Goal: Task Accomplishment & Management: Manage account settings

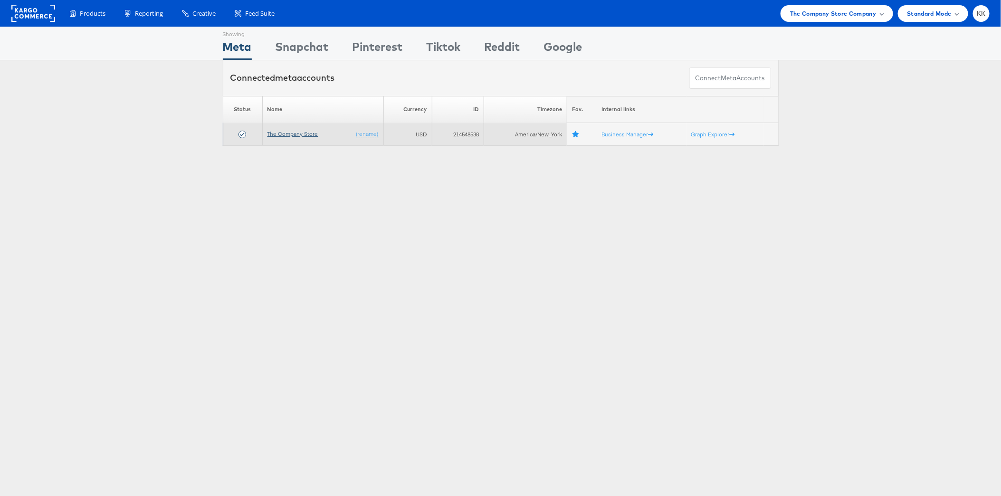
click at [298, 133] on link "The Company Store" at bounding box center [292, 133] width 51 height 7
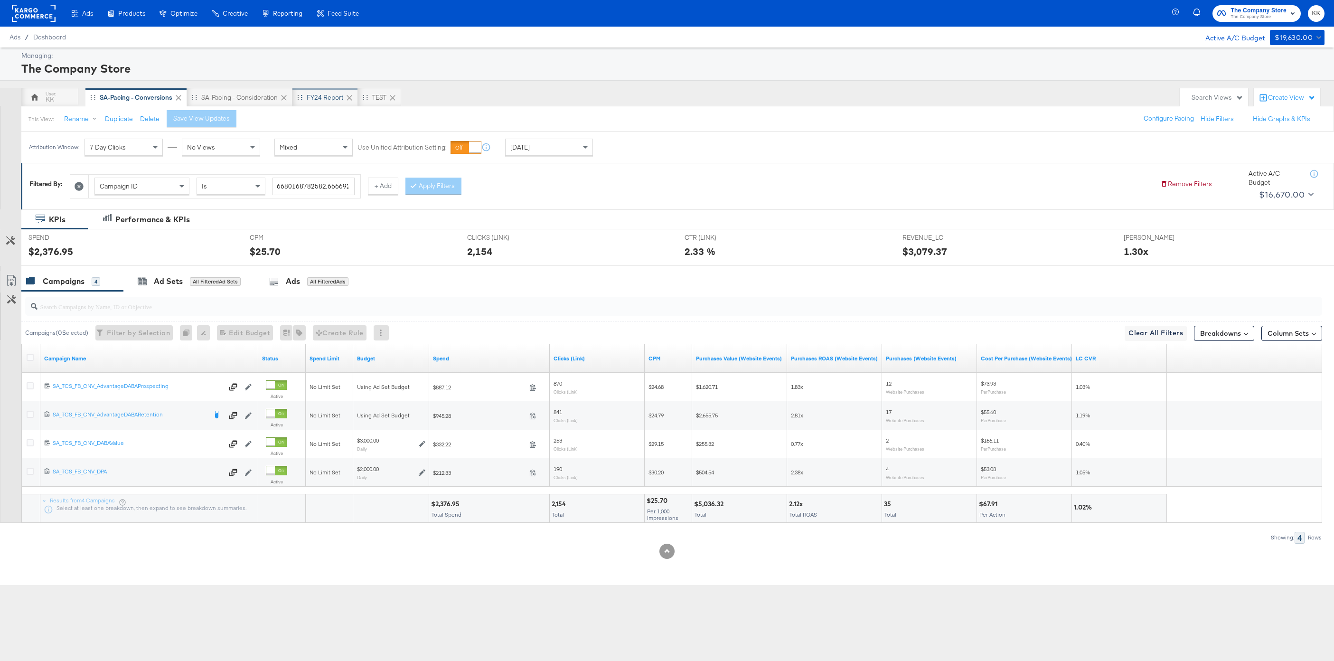
click at [323, 93] on div "FY24 Report" at bounding box center [325, 97] width 37 height 9
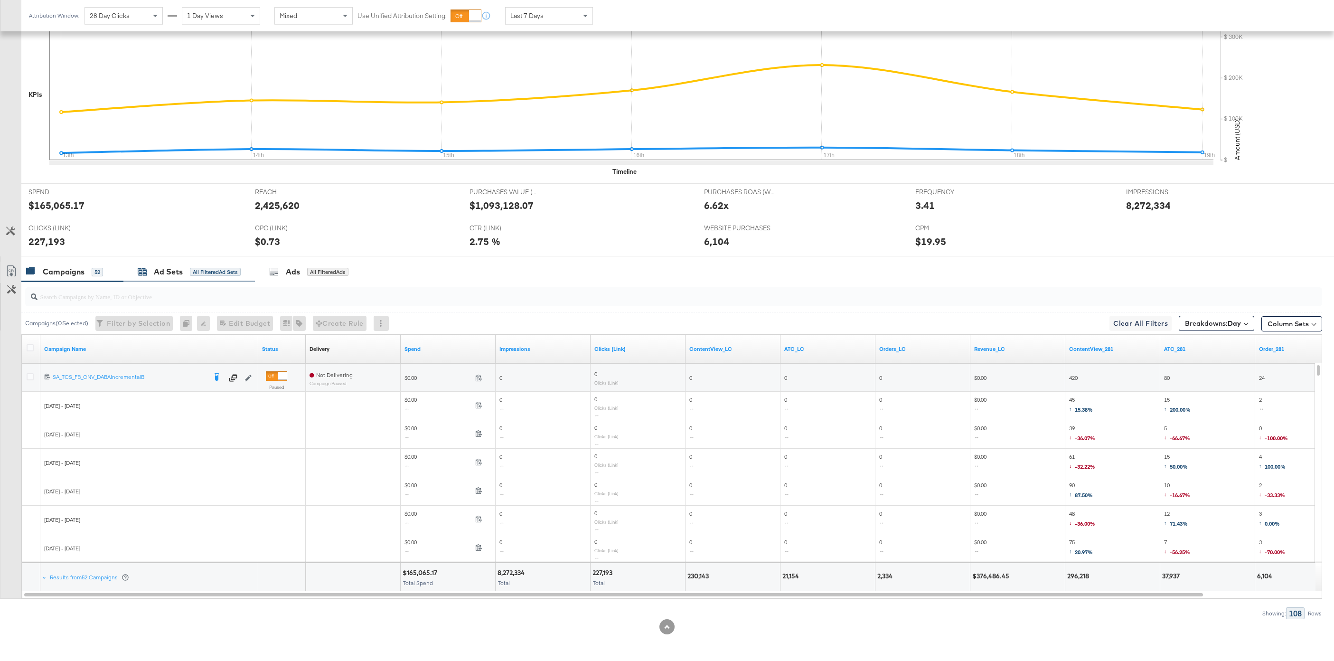
click at [183, 265] on div "Ad Sets All Filtered Ad Sets" at bounding box center [189, 272] width 132 height 20
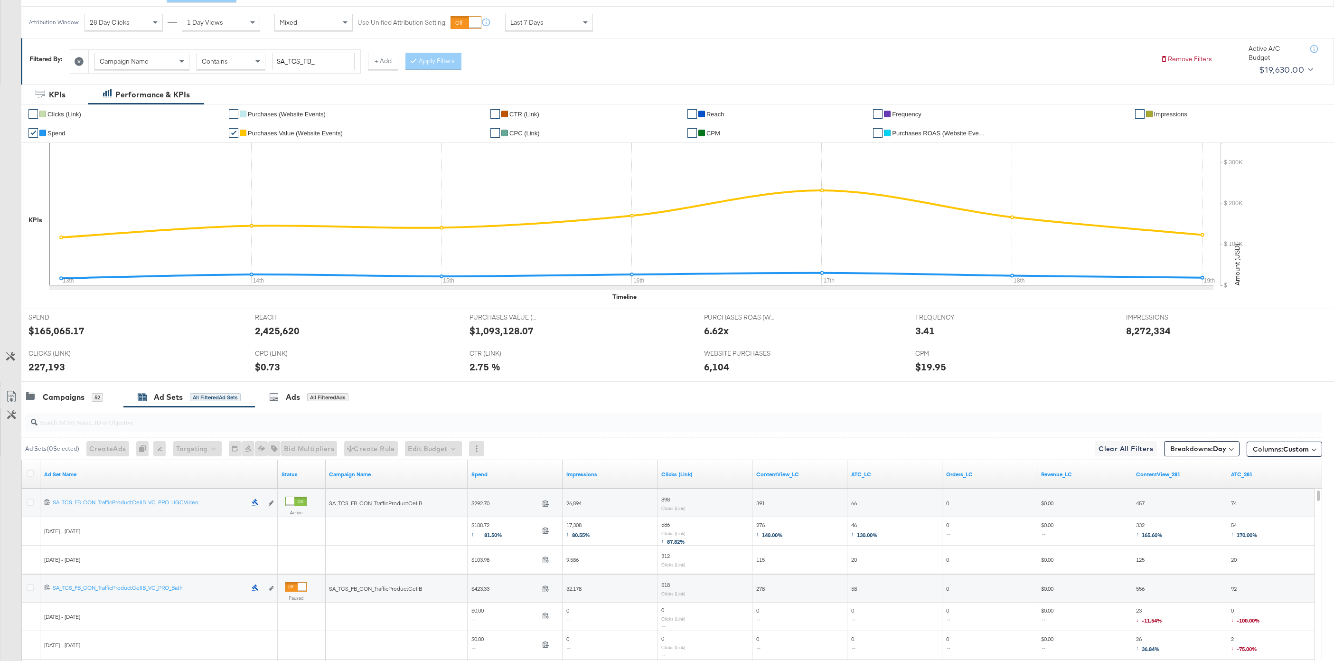
scroll to position [130, 0]
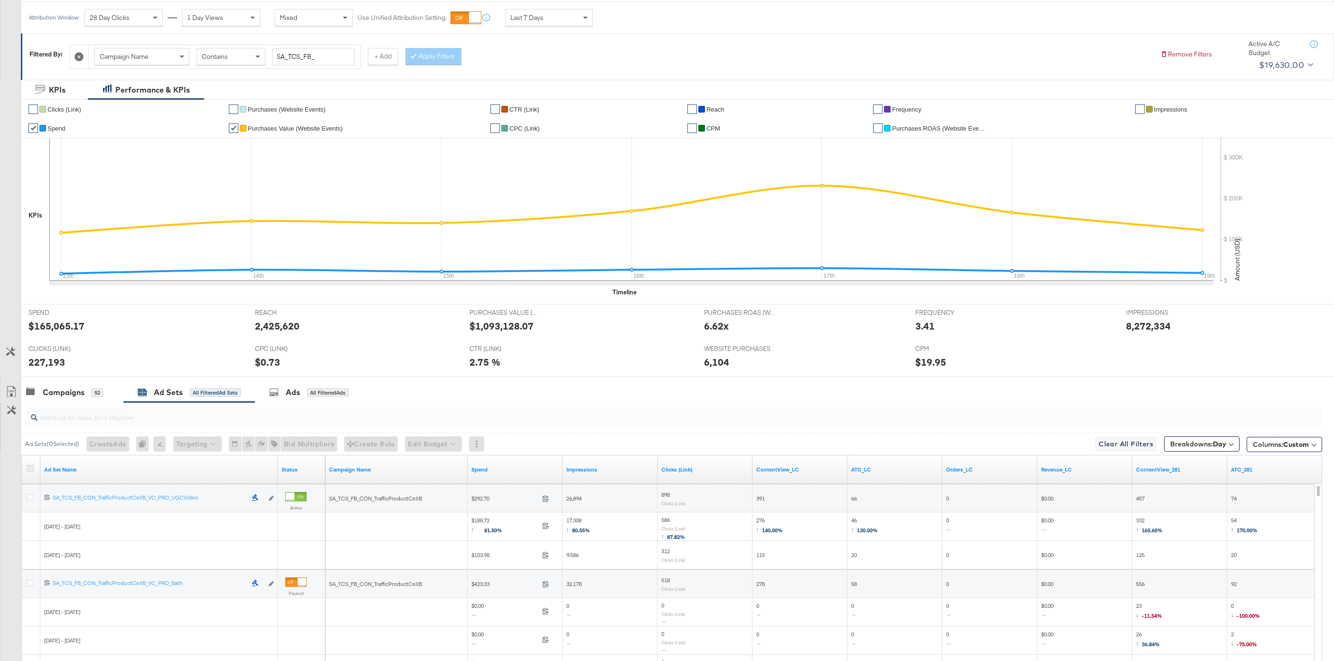
click at [33, 466] on icon at bounding box center [30, 468] width 7 height 7
click at [0, 0] on input "checkbox" at bounding box center [0, 0] width 0 height 0
click at [12, 385] on link "Export as CSV" at bounding box center [10, 392] width 21 height 21
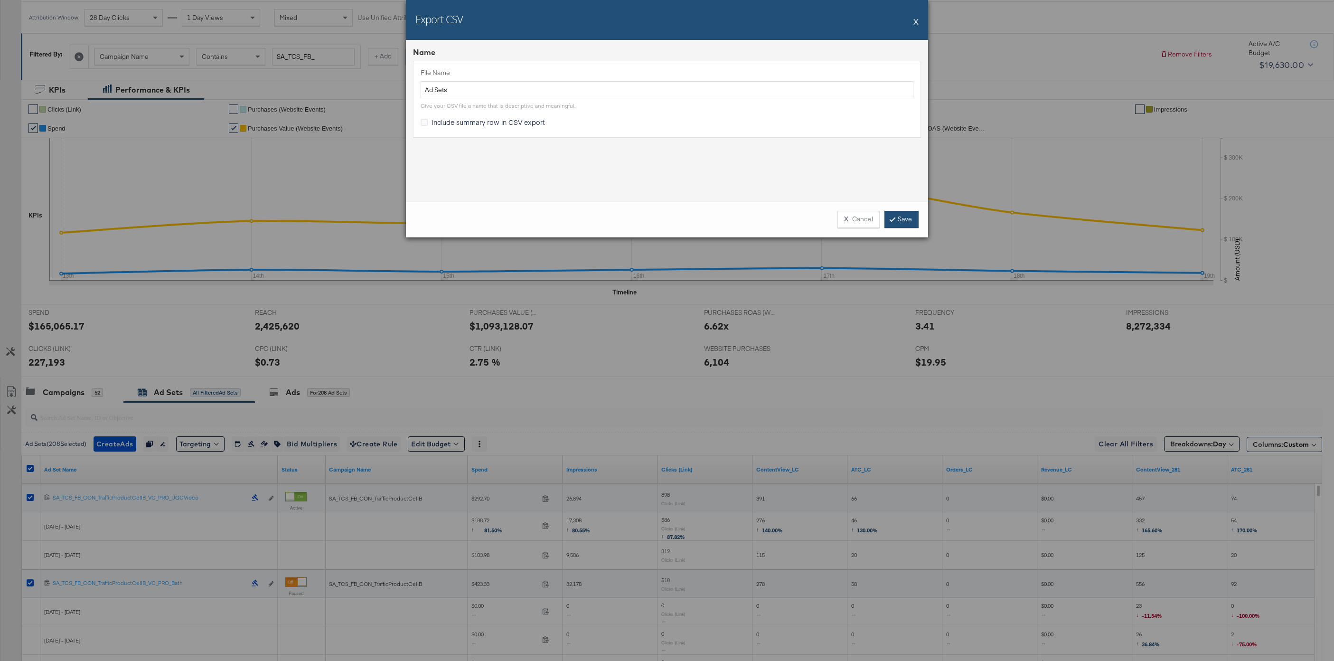
click at [913, 223] on link "Save" at bounding box center [902, 219] width 34 height 17
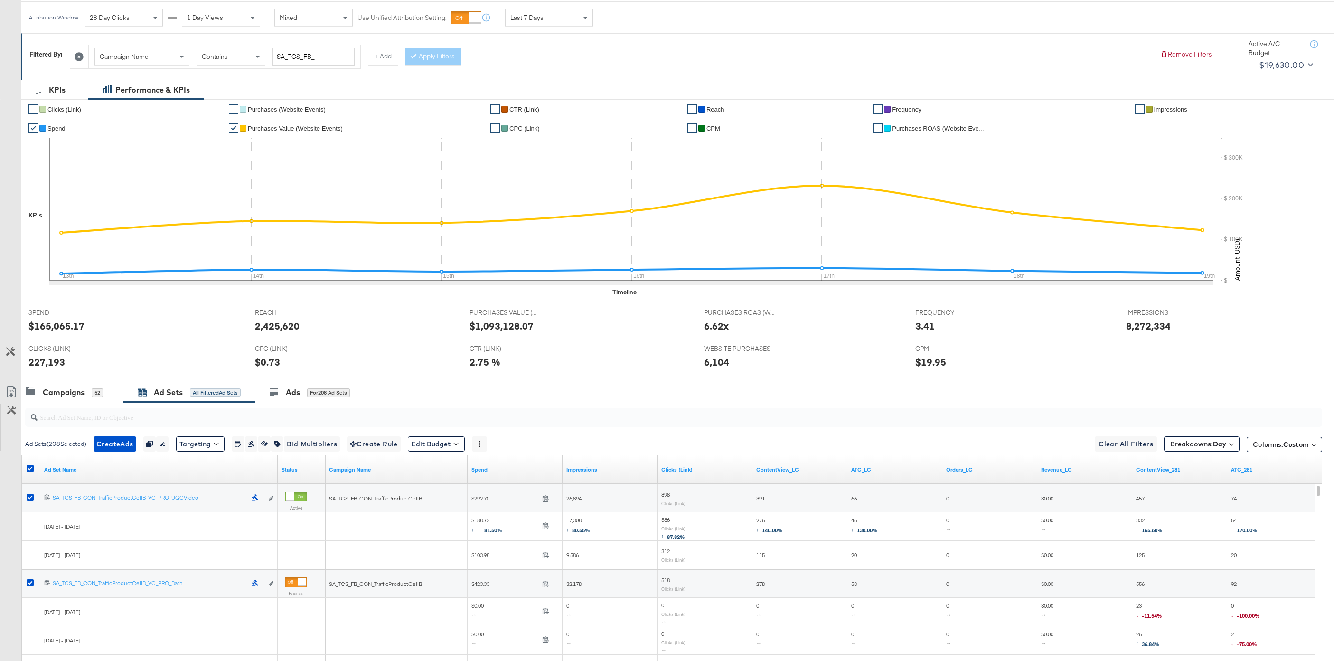
scroll to position [0, 0]
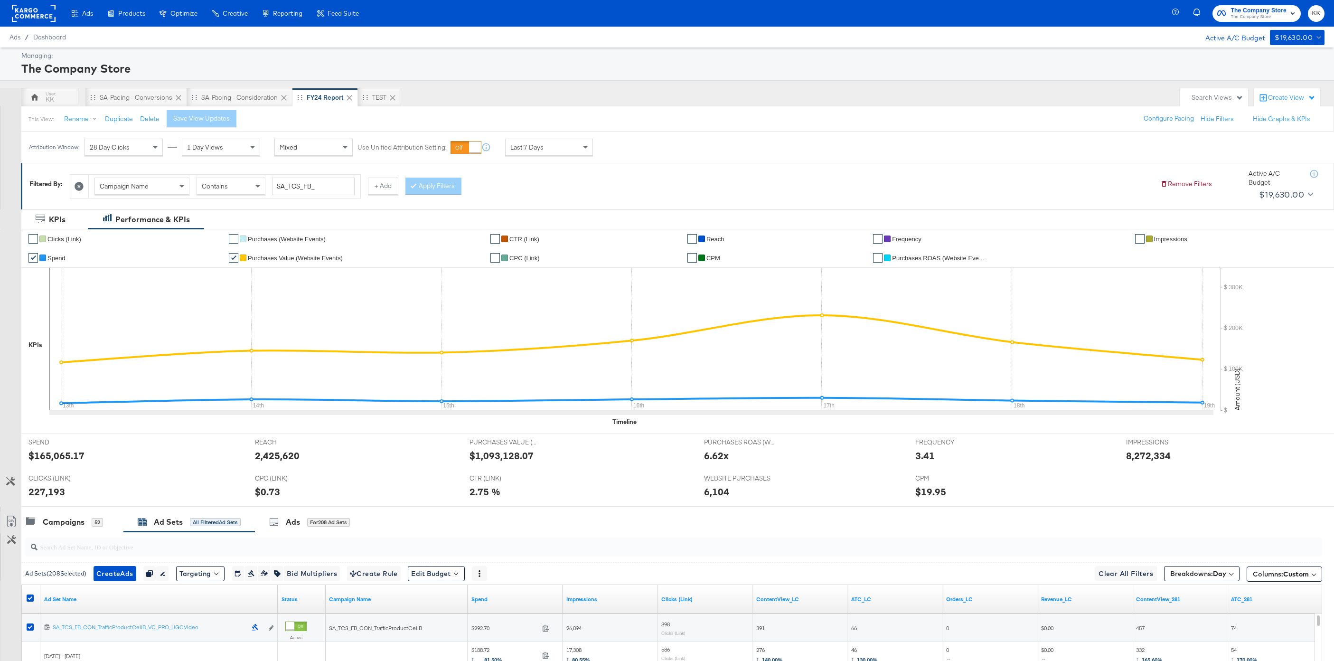
click at [32, 14] on rect at bounding box center [34, 13] width 44 height 17
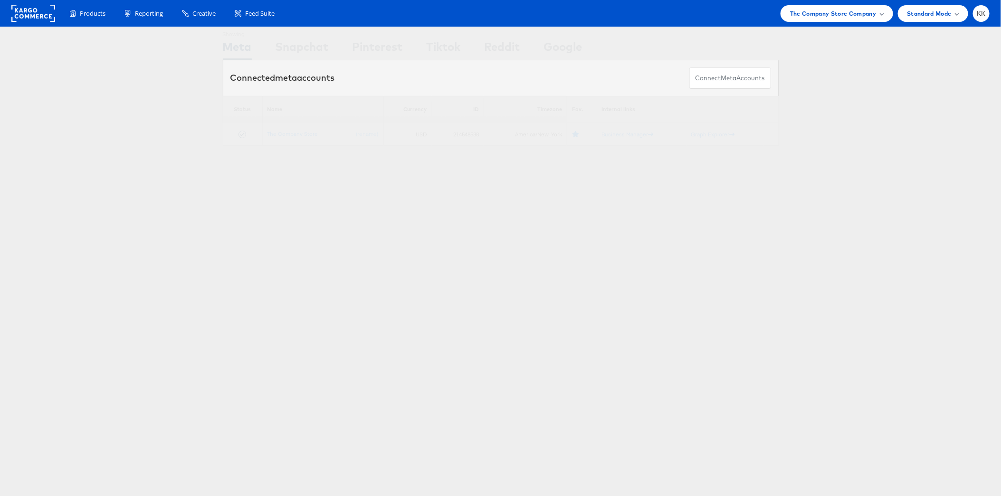
click at [818, 25] on div "Products Product Catalogs Enhance Your Product Catalog, Map Them to Publishers,…" at bounding box center [500, 13] width 1001 height 27
click at [844, 14] on span "The Company Store Company" at bounding box center [833, 14] width 86 height 10
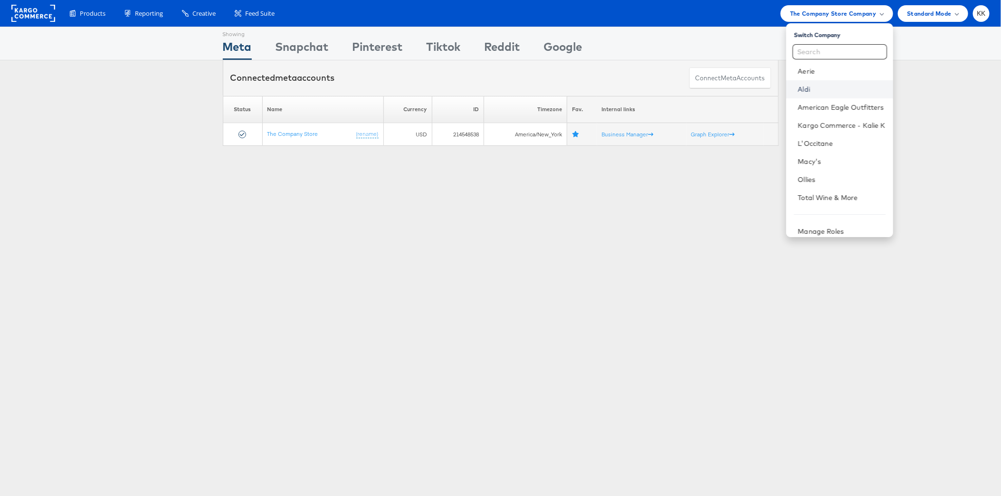
click at [818, 85] on link "Aldi" at bounding box center [840, 89] width 87 height 9
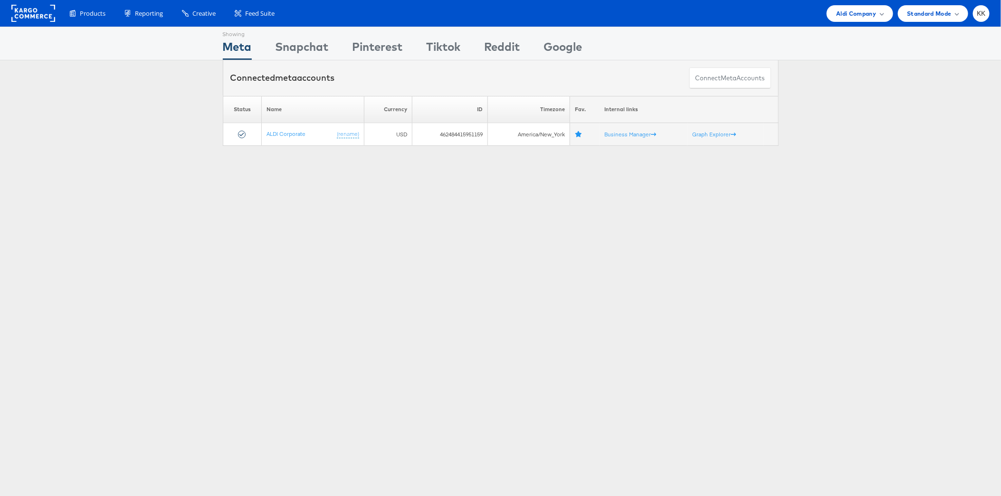
click at [851, 22] on div "Products Product Catalogs Enhance Your Product Catalog, Map Them to Publishers,…" at bounding box center [500, 13] width 1001 height 27
click at [862, 18] on span "Aldi Company" at bounding box center [856, 14] width 40 height 10
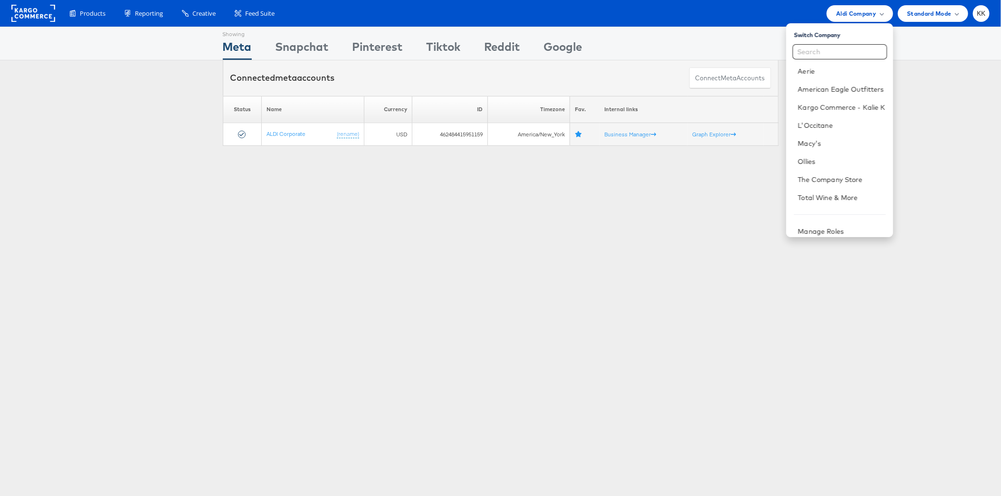
click at [793, 338] on div "Showing Meta Showing Snapchat Showing Pinterest Showing Tiktok Showing Reddit S…" at bounding box center [500, 264] width 1001 height 475
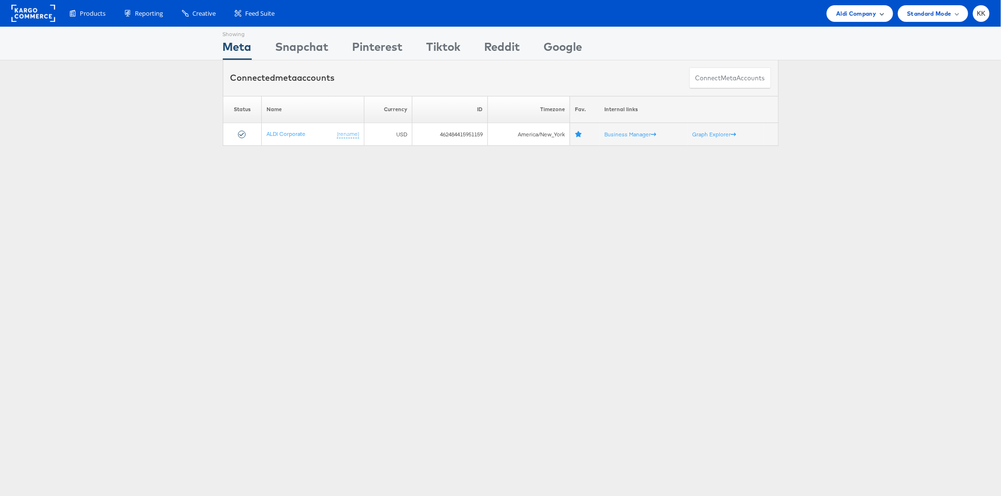
click at [860, 14] on span "Aldi Company" at bounding box center [856, 14] width 40 height 10
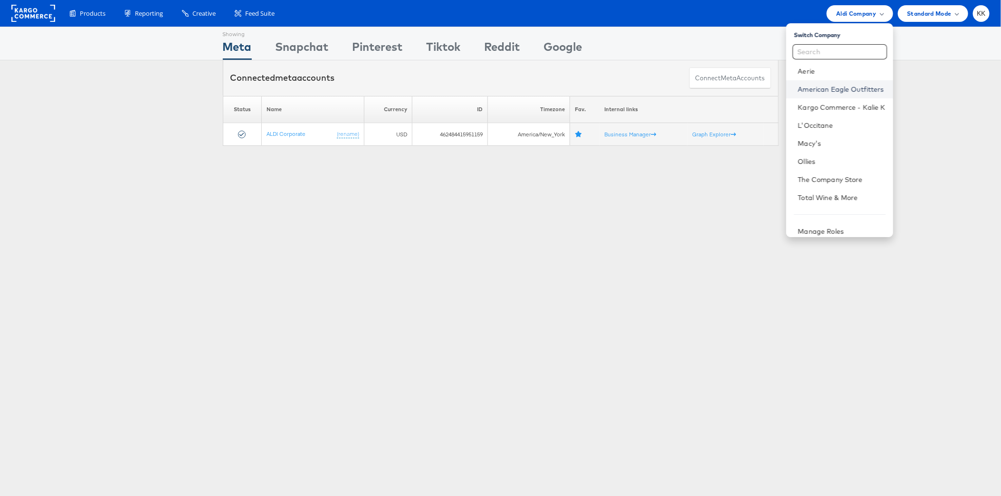
click at [833, 89] on link "American Eagle Outfitters" at bounding box center [840, 89] width 87 height 9
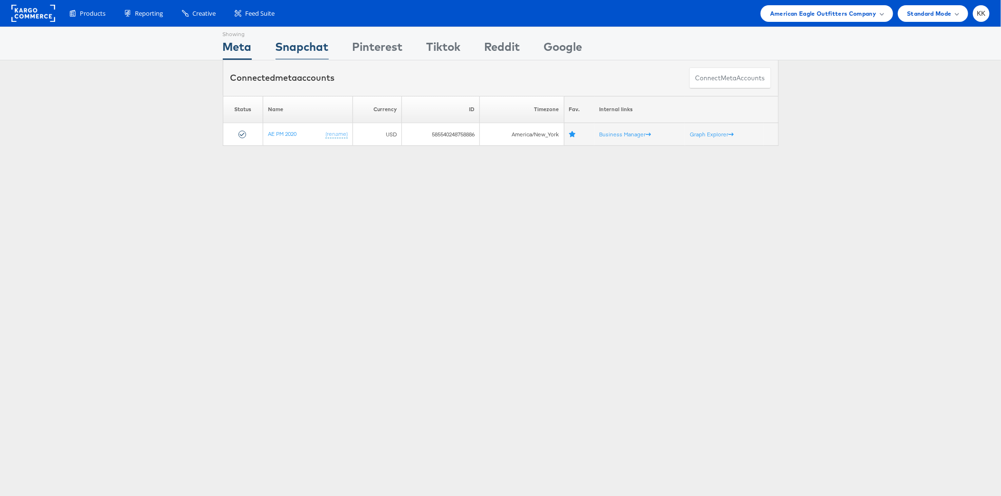
click at [309, 55] on div "Snapchat" at bounding box center [301, 48] width 53 height 21
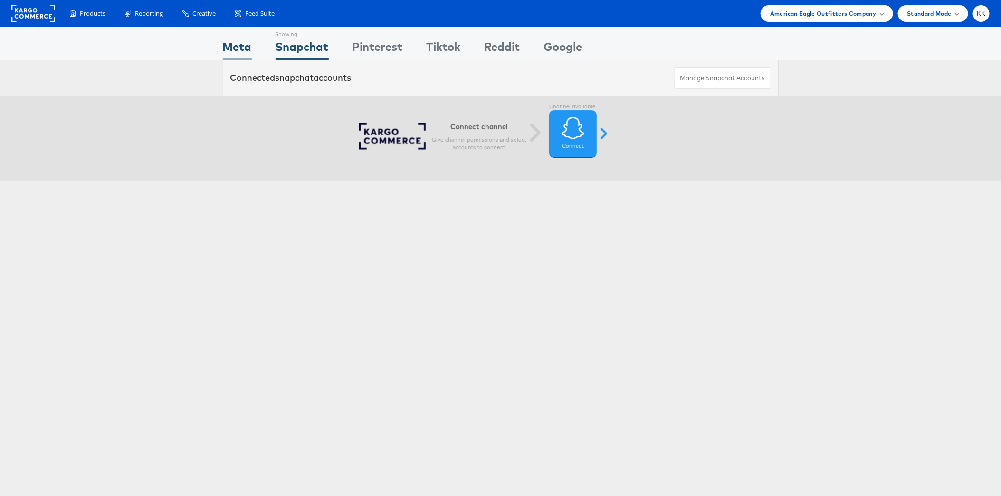
click at [242, 52] on div "Meta" at bounding box center [237, 48] width 29 height 21
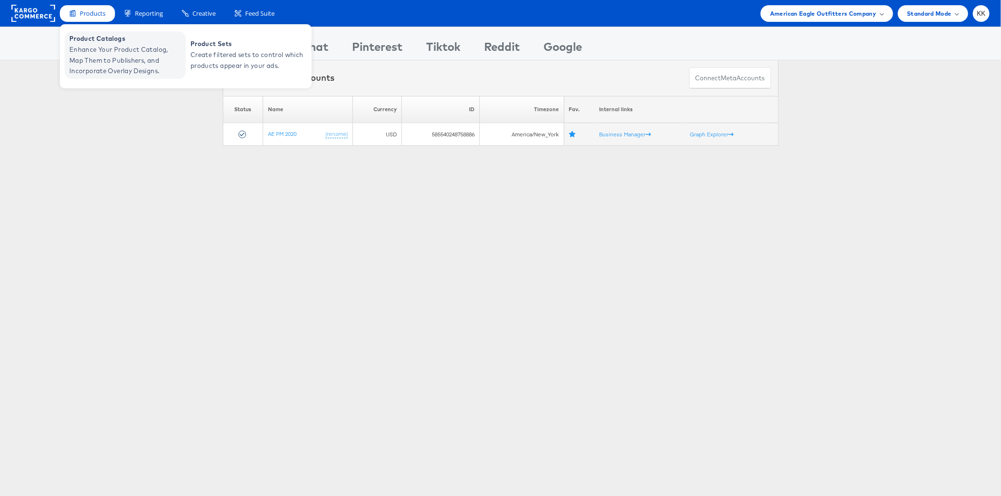
click at [123, 63] on span "Enhance Your Product Catalog, Map Them to Publishers, and Incorporate Overlay D…" at bounding box center [126, 60] width 114 height 32
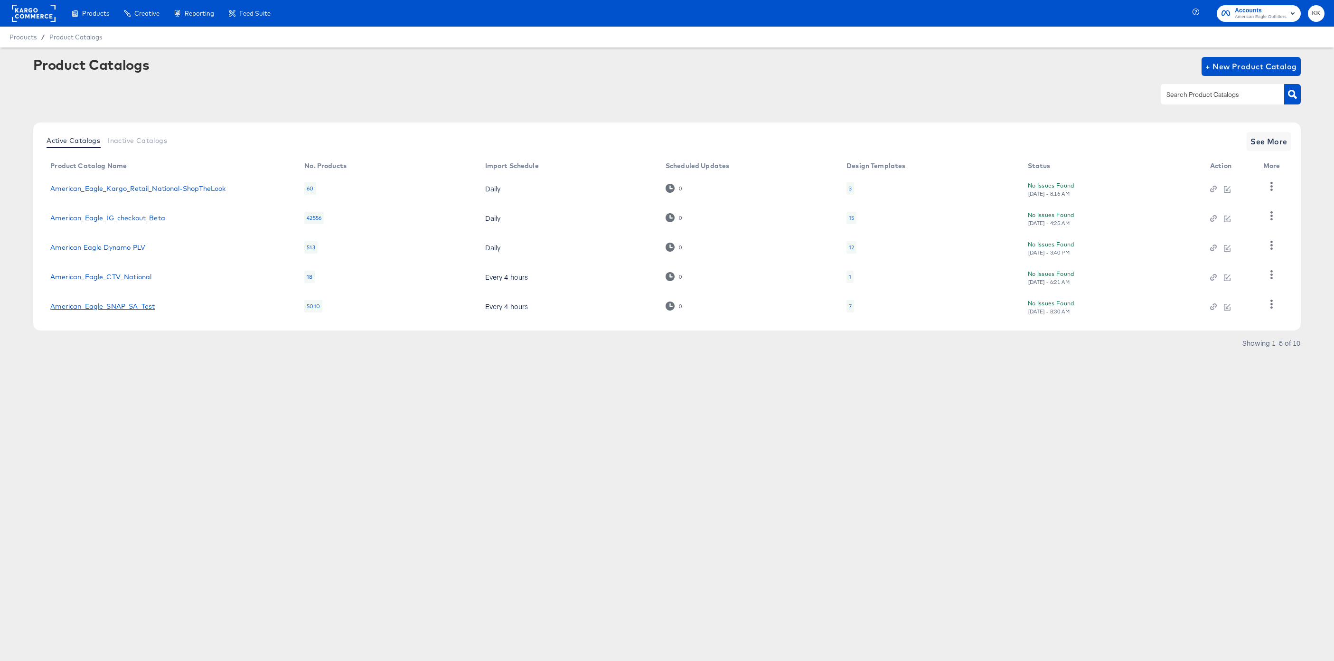
click at [134, 309] on link "American_Eagle_SNAP_SA_Test" at bounding box center [102, 307] width 104 height 8
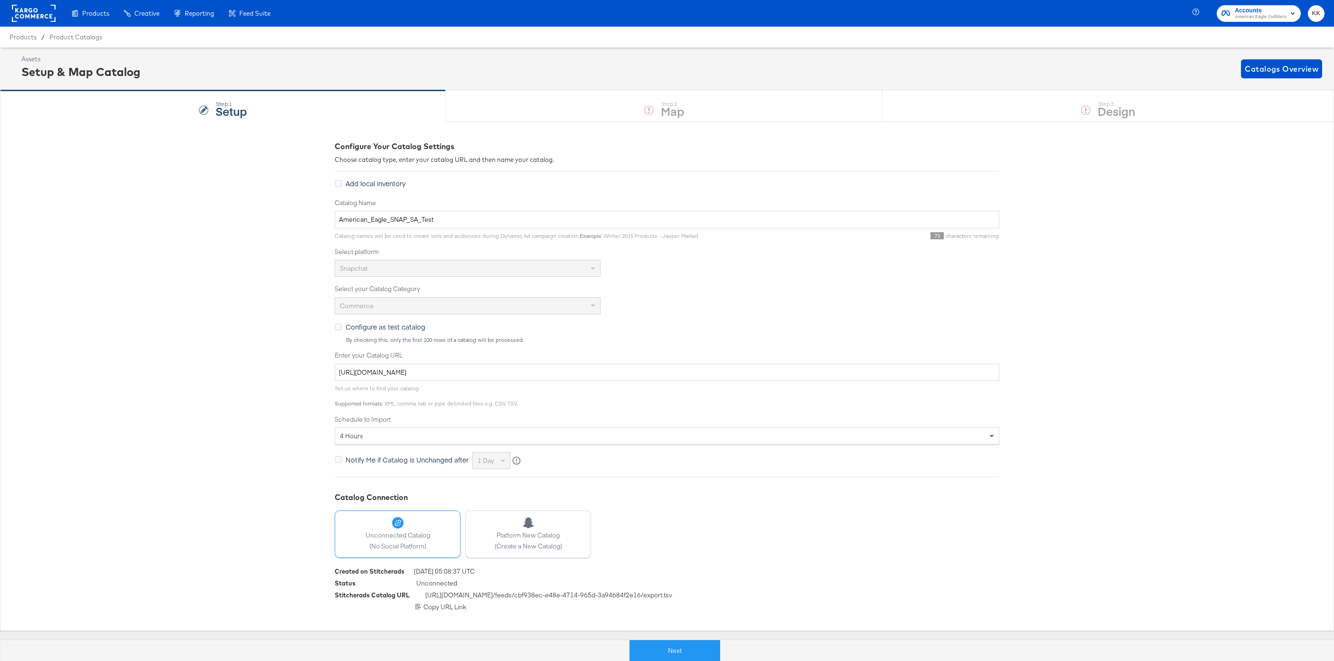
click at [22, 15] on rect at bounding box center [34, 13] width 44 height 17
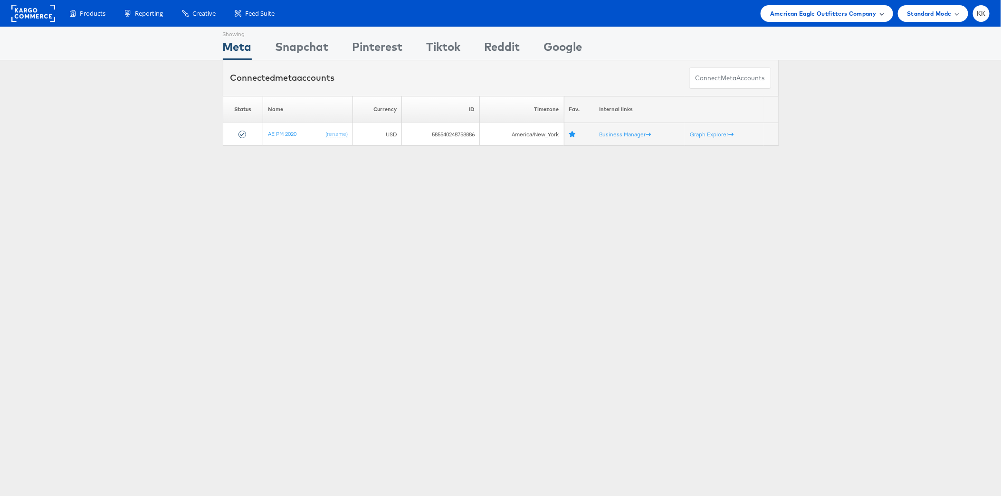
click at [818, 20] on div "American Eagle Outfitters Company" at bounding box center [826, 13] width 132 height 17
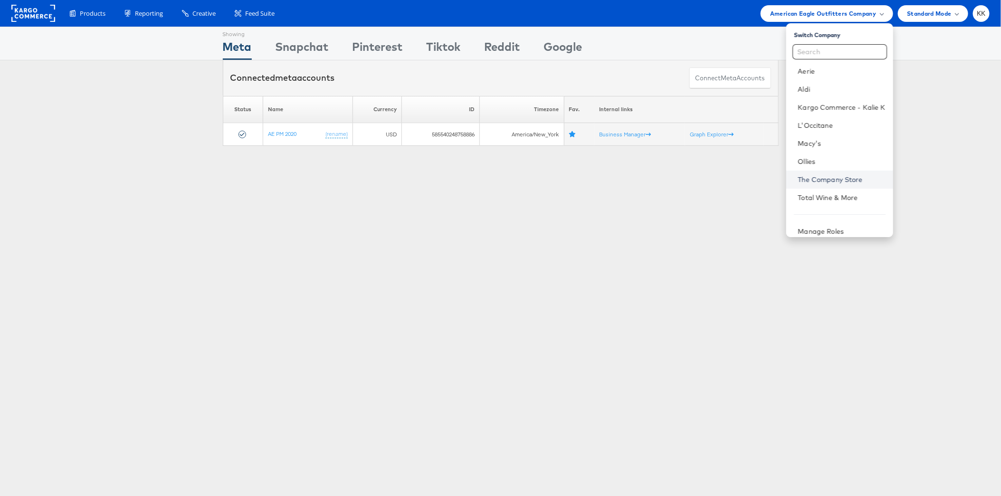
click at [833, 183] on link "The Company Store" at bounding box center [840, 179] width 87 height 9
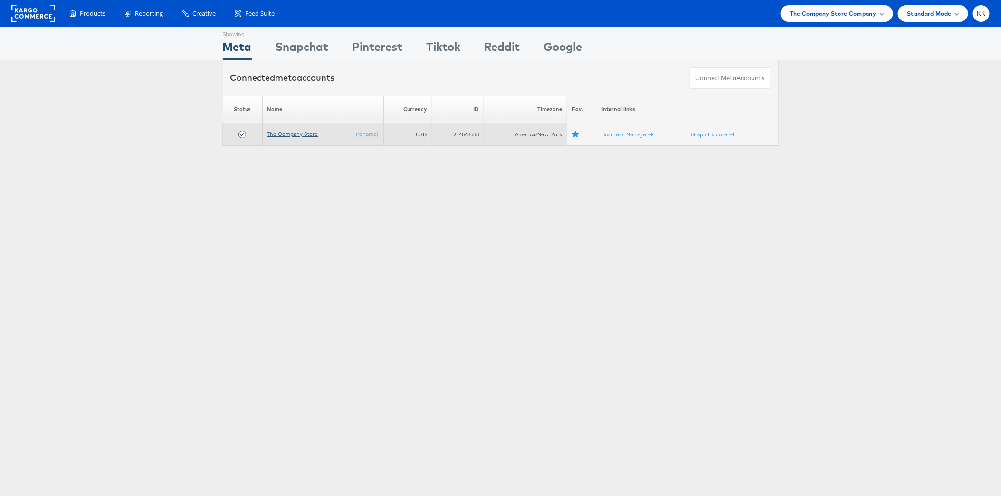
click at [286, 133] on link "The Company Store" at bounding box center [292, 133] width 51 height 7
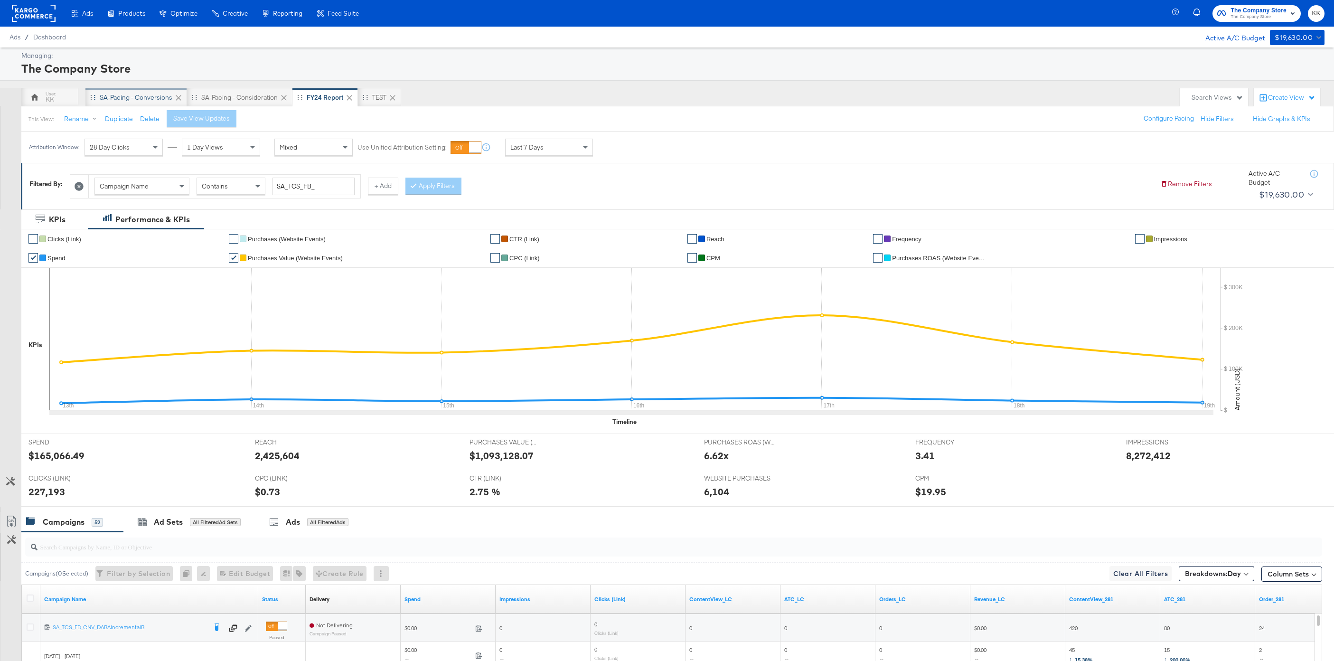
click at [136, 96] on div "SA-Pacing - Conversions" at bounding box center [136, 97] width 73 height 9
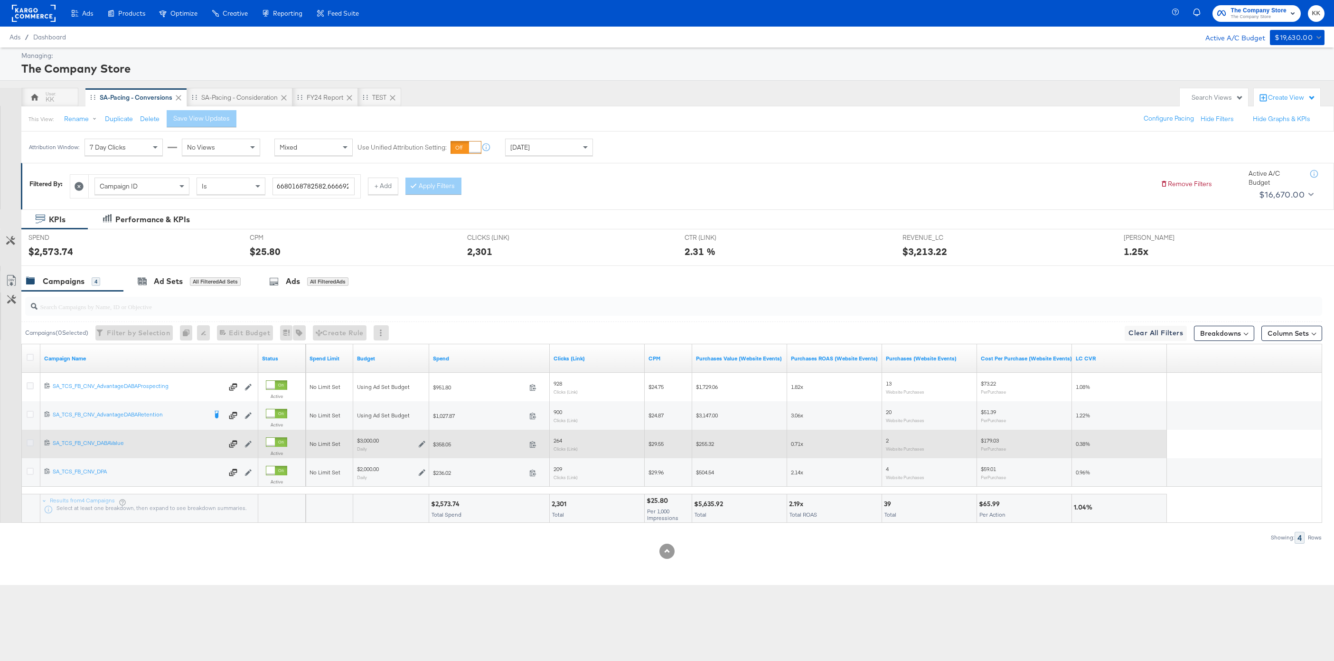
click at [29, 443] on icon at bounding box center [30, 442] width 7 height 7
click at [0, 0] on input "checkbox" at bounding box center [0, 0] width 0 height 0
click at [29, 443] on icon at bounding box center [30, 442] width 7 height 7
click at [0, 0] on input "checkbox" at bounding box center [0, 0] width 0 height 0
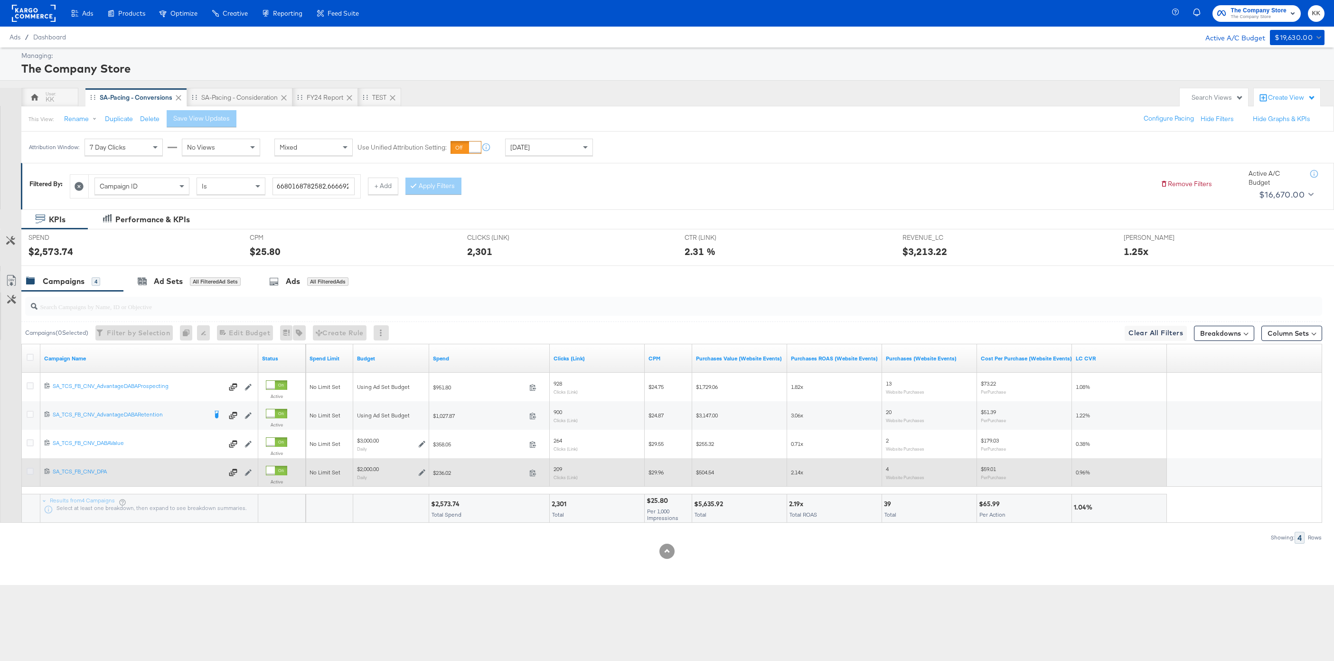
click at [29, 470] on icon at bounding box center [30, 471] width 7 height 7
click at [0, 0] on input "checkbox" at bounding box center [0, 0] width 0 height 0
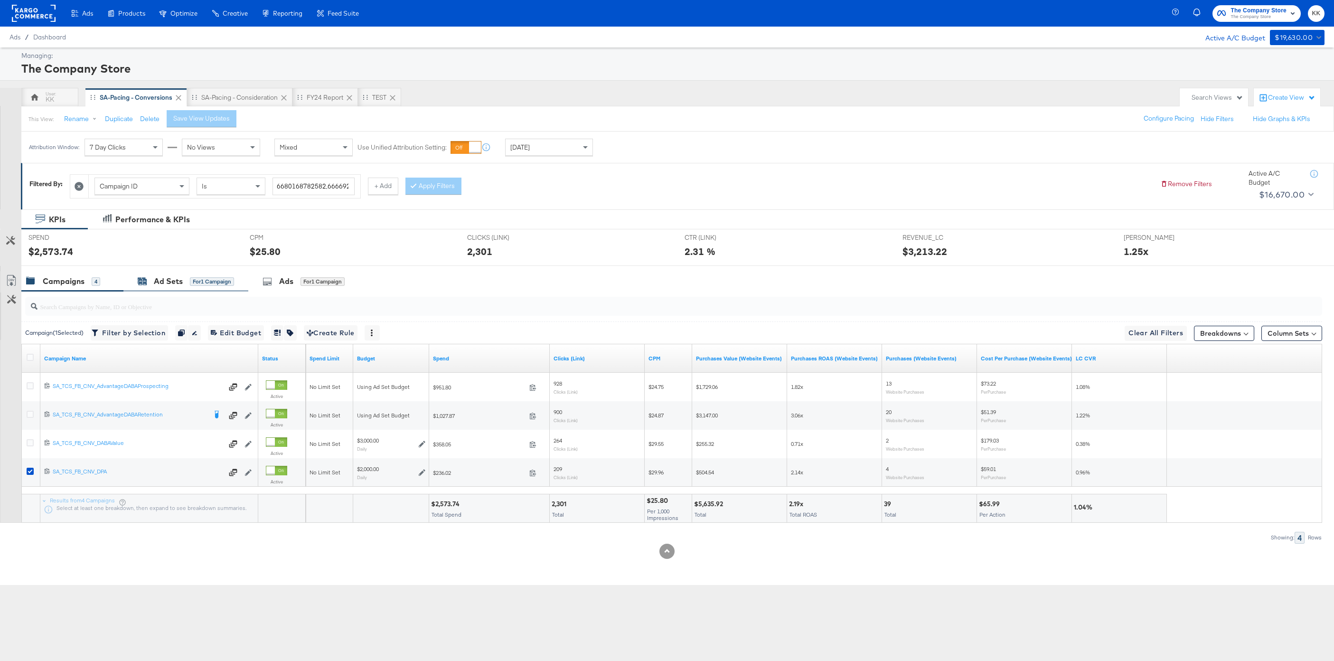
click at [163, 285] on div "Ad Sets" at bounding box center [168, 281] width 29 height 11
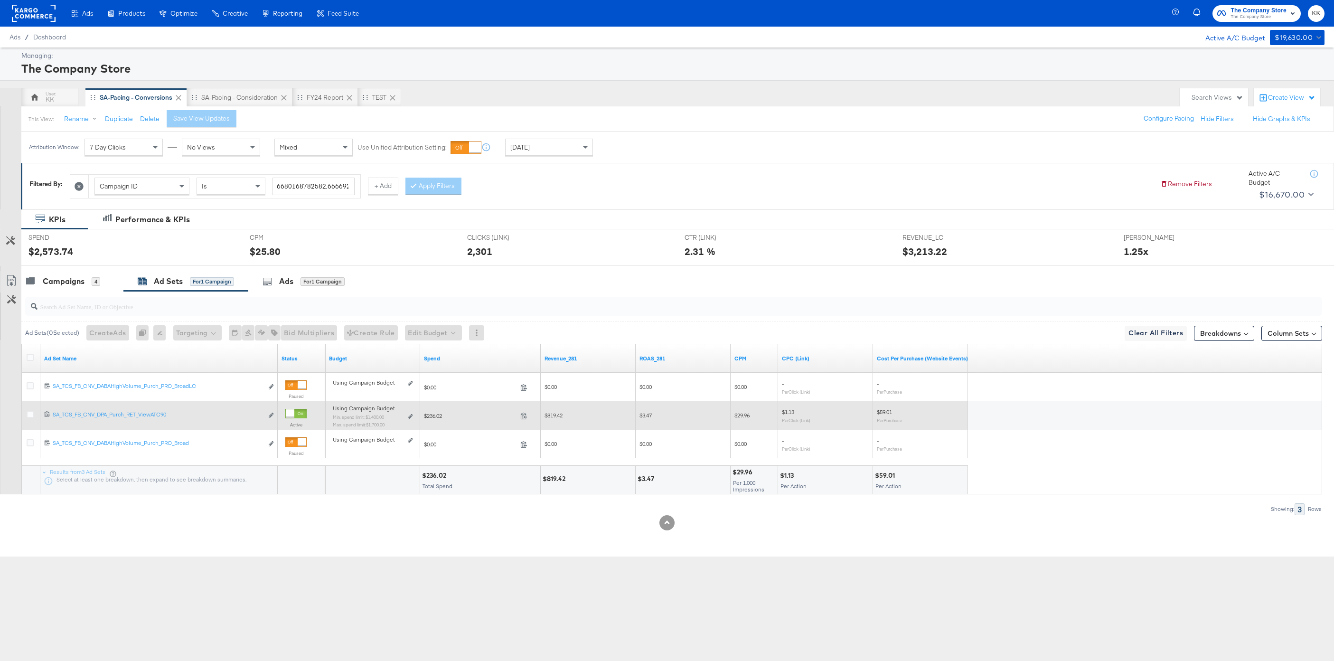
click at [406, 415] on div "Using Campaign Budget Min. spend limit: $1,400.00 Max. spend limit : $1,700.00 …" at bounding box center [373, 420] width 80 height 22
click at [412, 415] on icon at bounding box center [410, 416] width 5 height 5
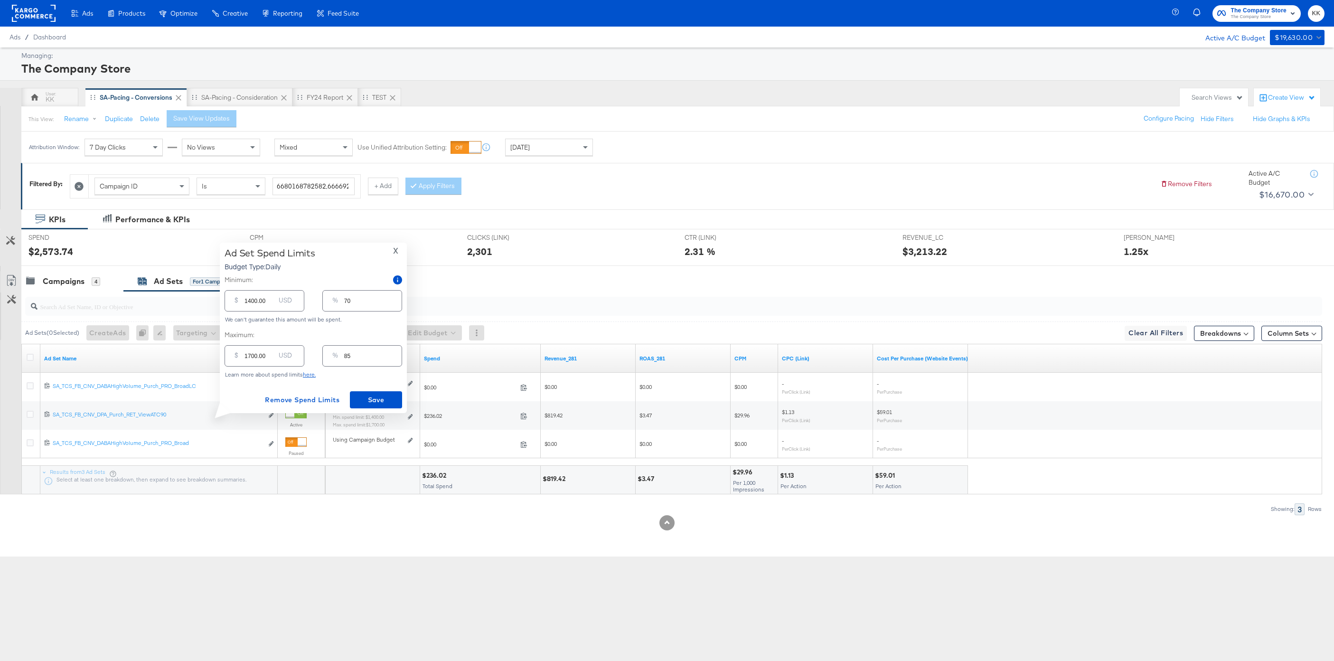
click at [248, 300] on input "1400.00" at bounding box center [260, 297] width 30 height 20
type input "400.00"
type input "20"
type input "400.00"
click at [250, 354] on input "1700.00" at bounding box center [260, 352] width 30 height 20
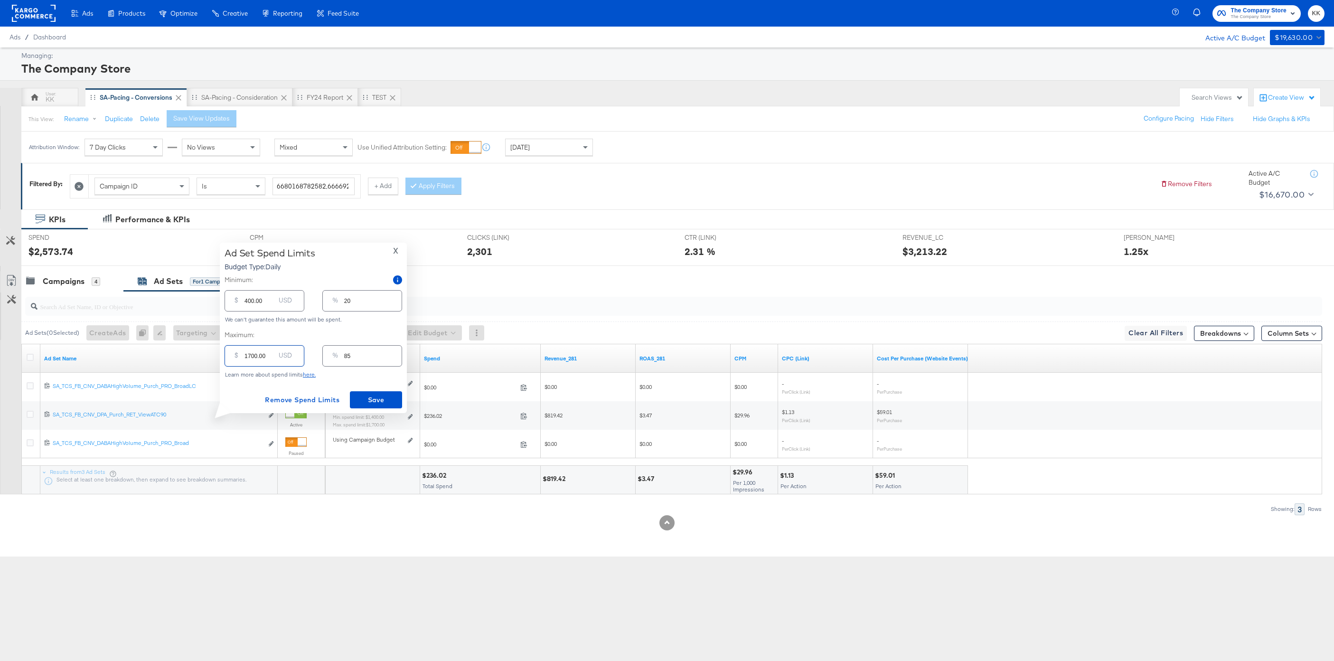
type input "100.00"
type input "5"
type input "1300.00"
type input "65"
type input "1300.00"
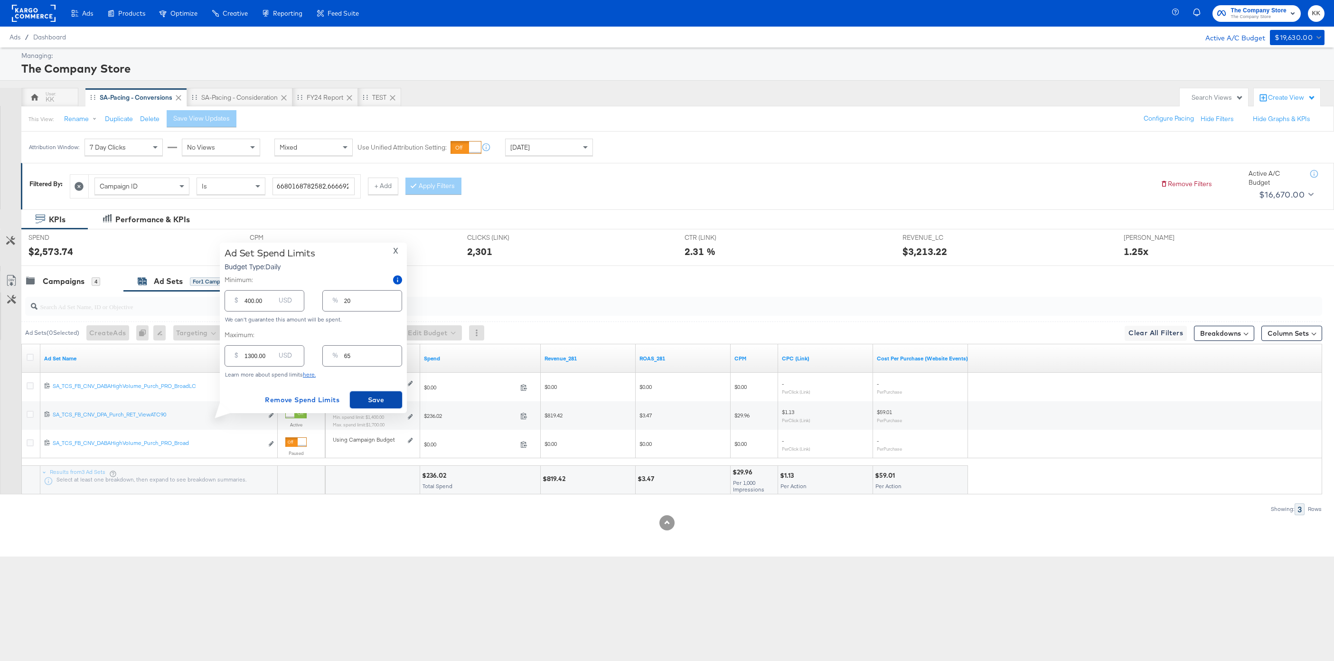
click at [370, 397] on span "Save" at bounding box center [376, 400] width 45 height 12
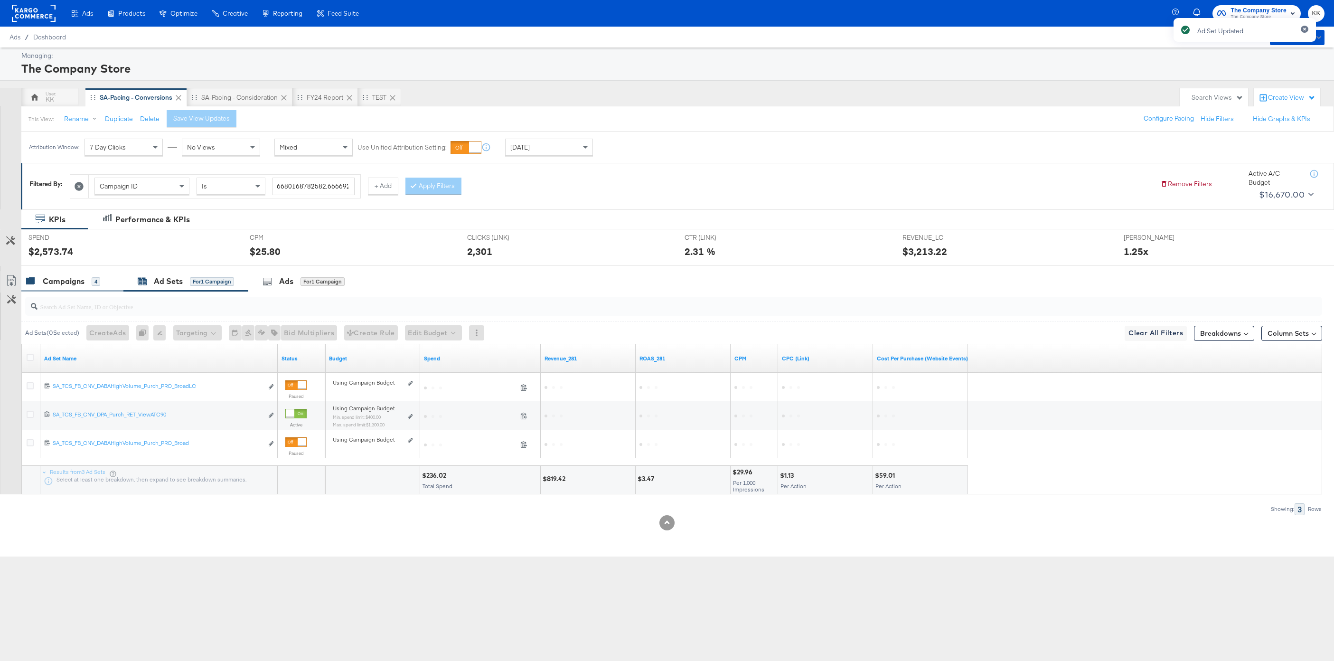
click at [61, 291] on div "Campaigns 4" at bounding box center [72, 281] width 102 height 20
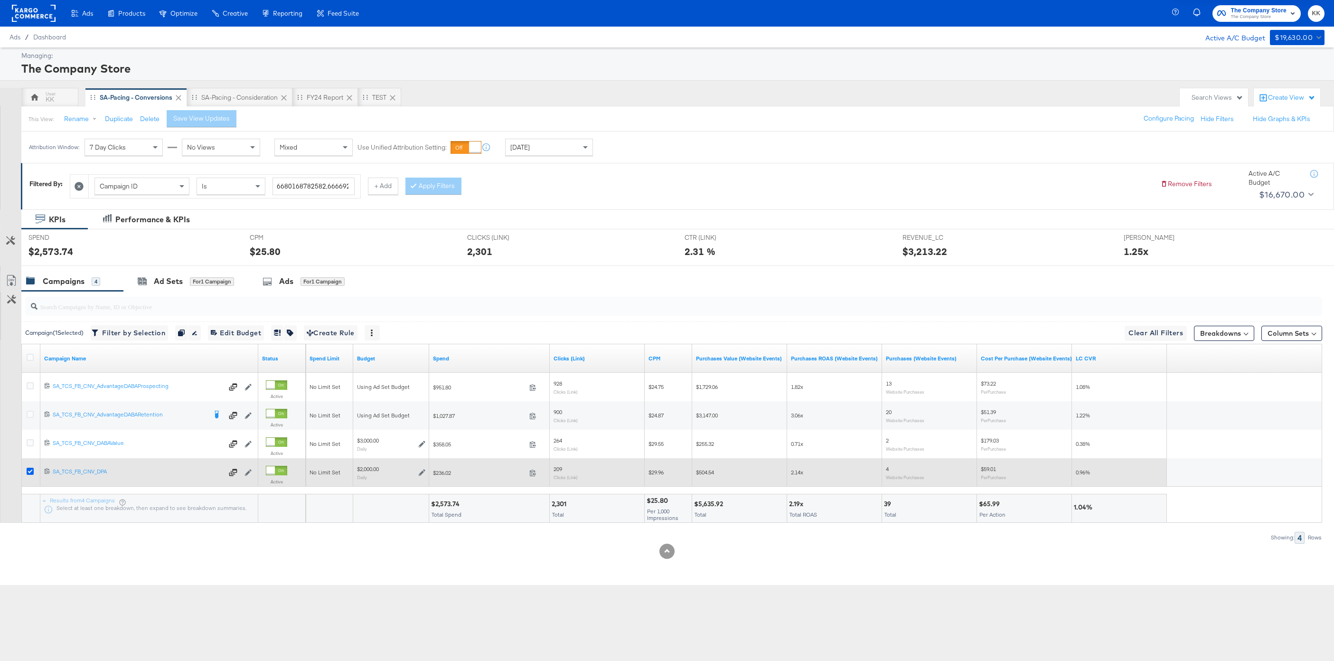
click at [28, 474] on icon at bounding box center [30, 471] width 7 height 7
click at [0, 0] on input "checkbox" at bounding box center [0, 0] width 0 height 0
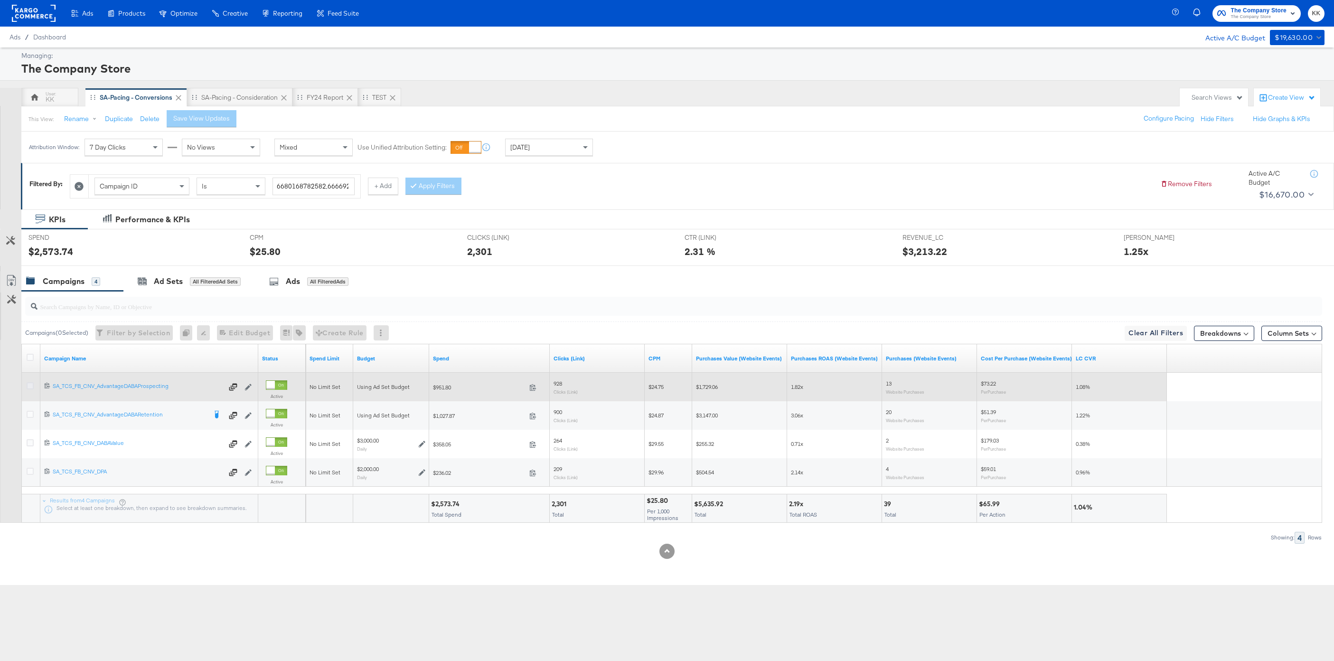
click at [30, 389] on icon at bounding box center [30, 385] width 7 height 7
click at [0, 0] on input "checkbox" at bounding box center [0, 0] width 0 height 0
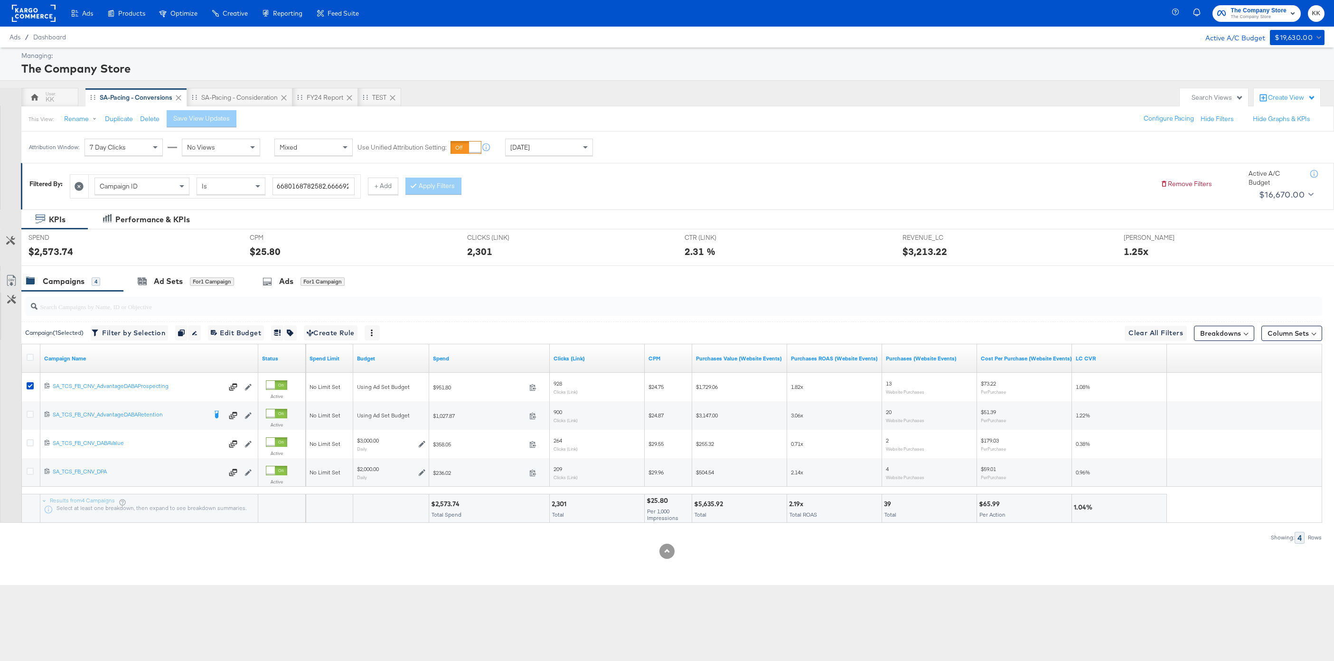
click at [189, 270] on div at bounding box center [667, 270] width 1334 height 8
click at [191, 281] on div "for 1 Campaign" at bounding box center [212, 281] width 44 height 9
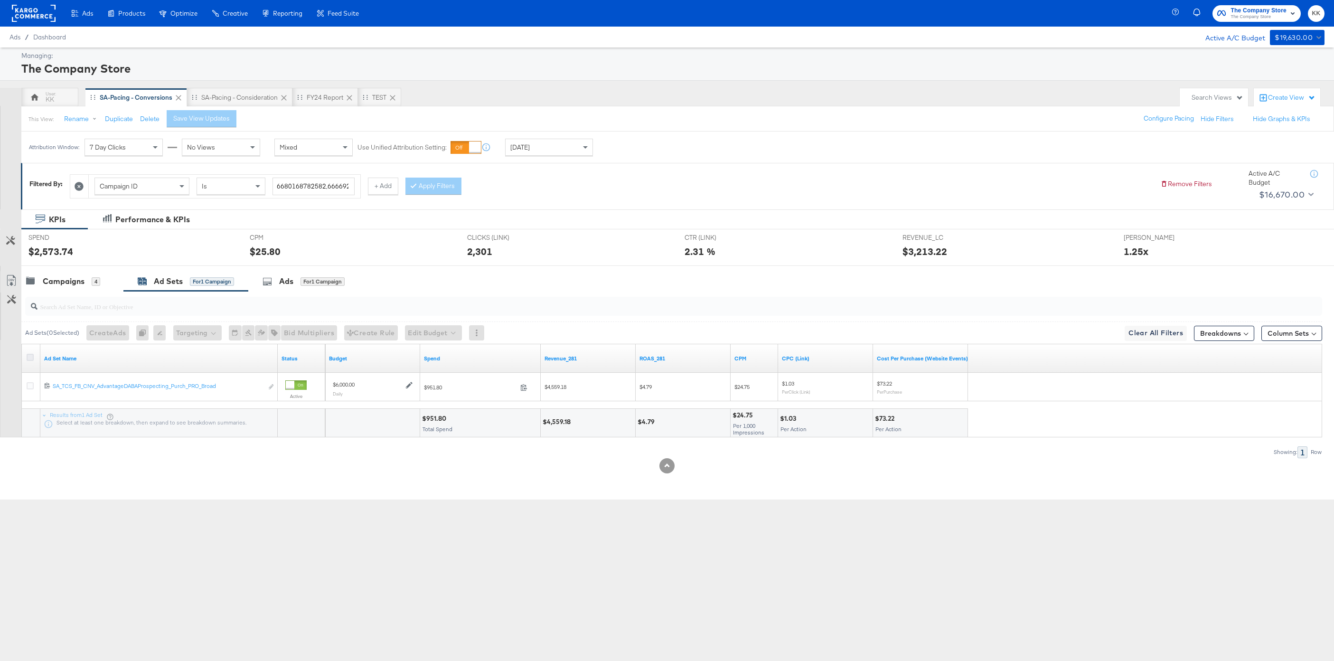
click at [30, 359] on icon at bounding box center [30, 357] width 7 height 7
click at [0, 0] on input "checkbox" at bounding box center [0, 0] width 0 height 0
click at [414, 325] on button "Edit Budget" at bounding box center [420, 332] width 57 height 15
click at [429, 356] on span "Edit Ad Set Budget" at bounding box center [424, 357] width 54 height 12
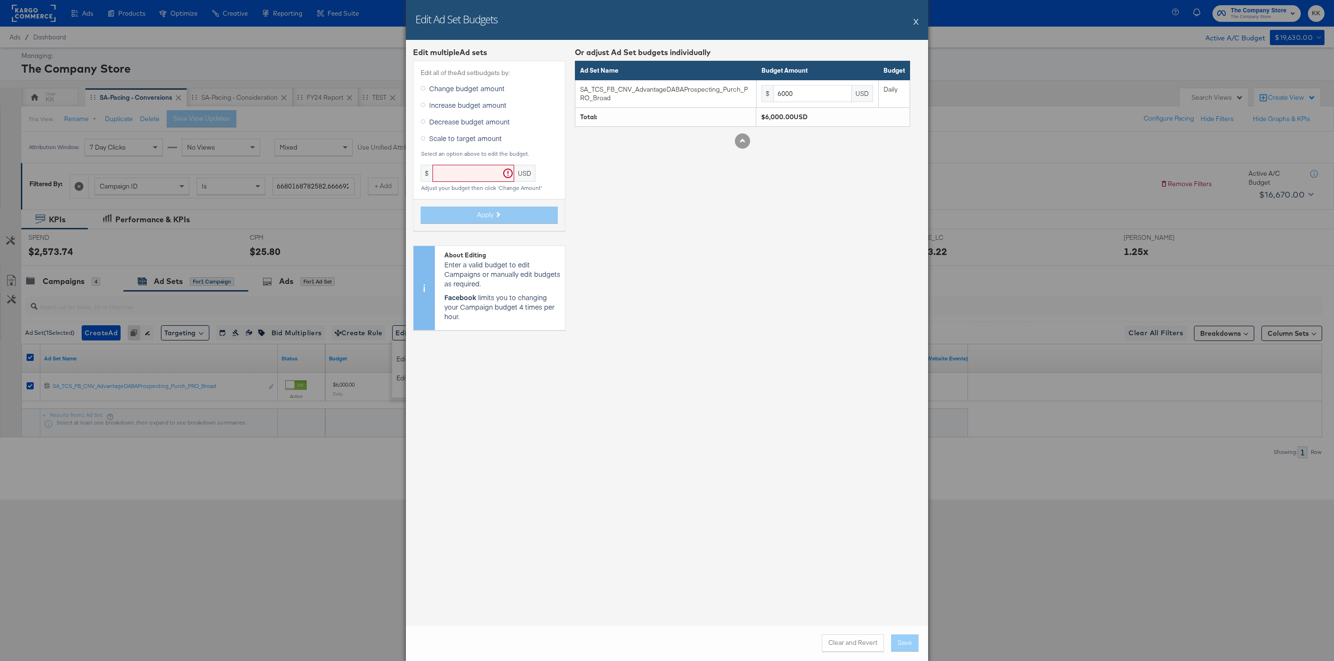
click at [458, 118] on span "Decrease budget amount" at bounding box center [469, 121] width 81 height 9
click at [0, 0] on input "Decrease budget amount" at bounding box center [0, 0] width 0 height 0
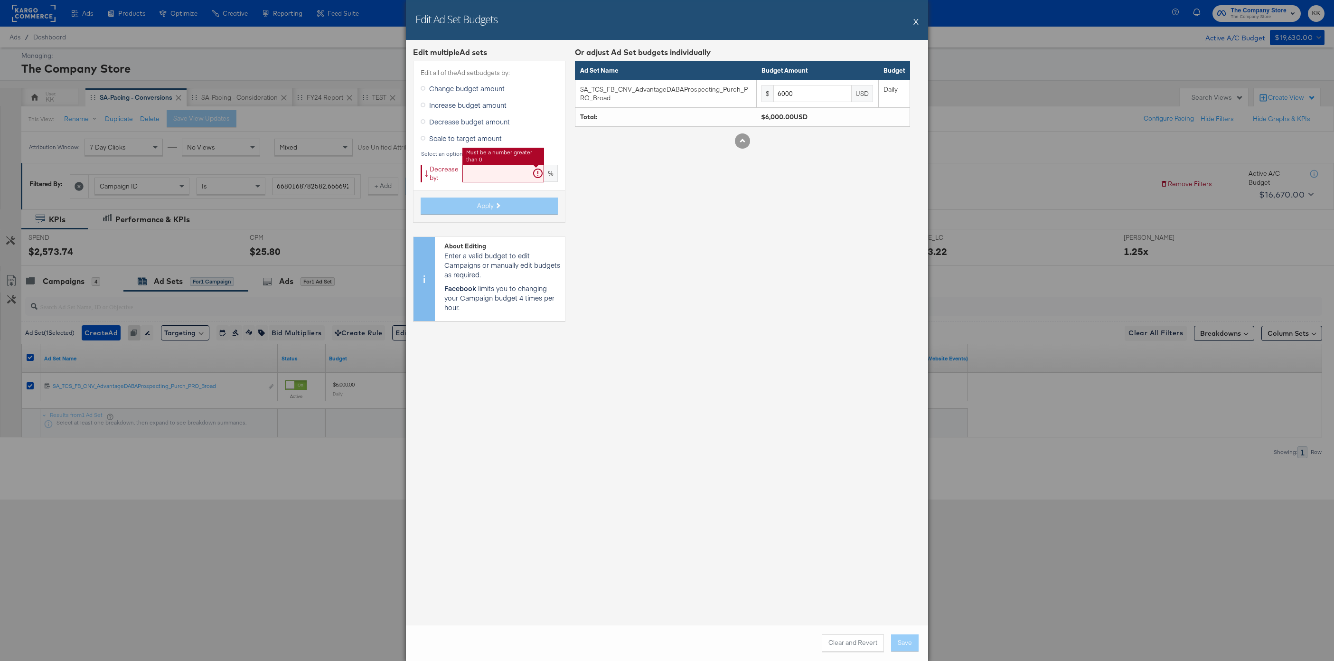
click at [470, 165] on input "text" at bounding box center [504, 174] width 82 height 18
type input "19"
click at [487, 209] on span "Apply" at bounding box center [485, 205] width 17 height 9
type input "4860"
click at [900, 495] on button "Save" at bounding box center [905, 642] width 28 height 17
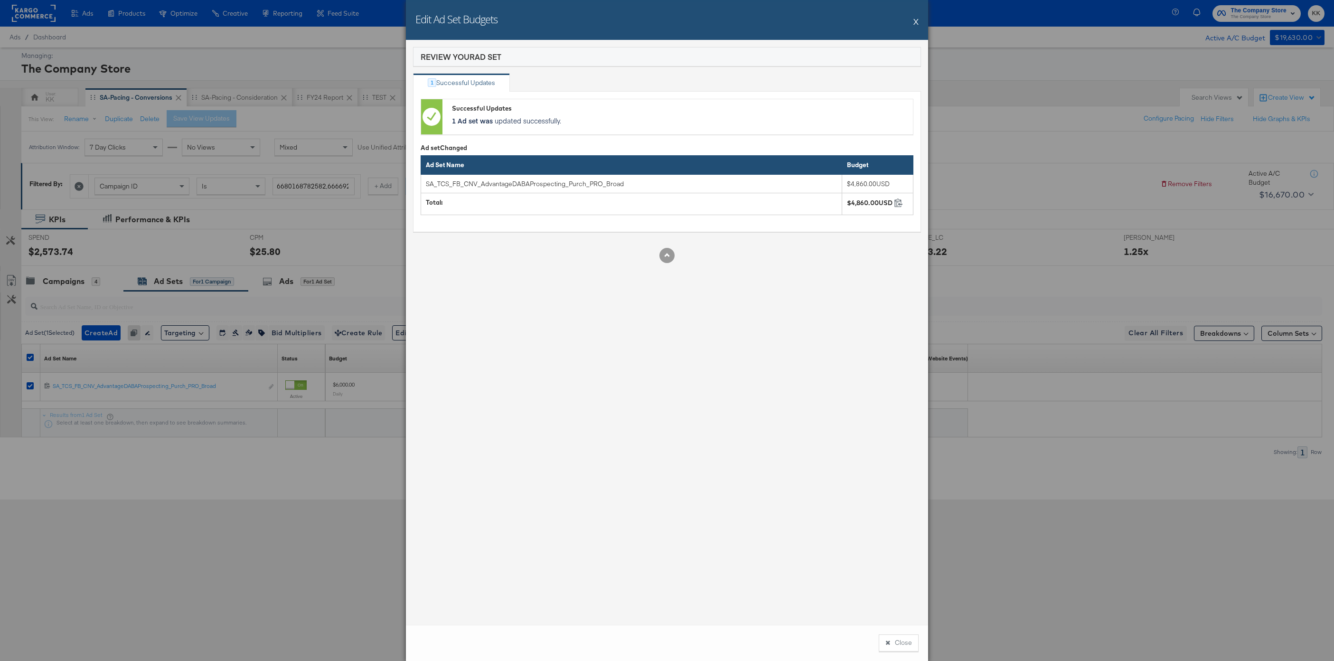
click at [896, 495] on button "Close" at bounding box center [899, 642] width 40 height 17
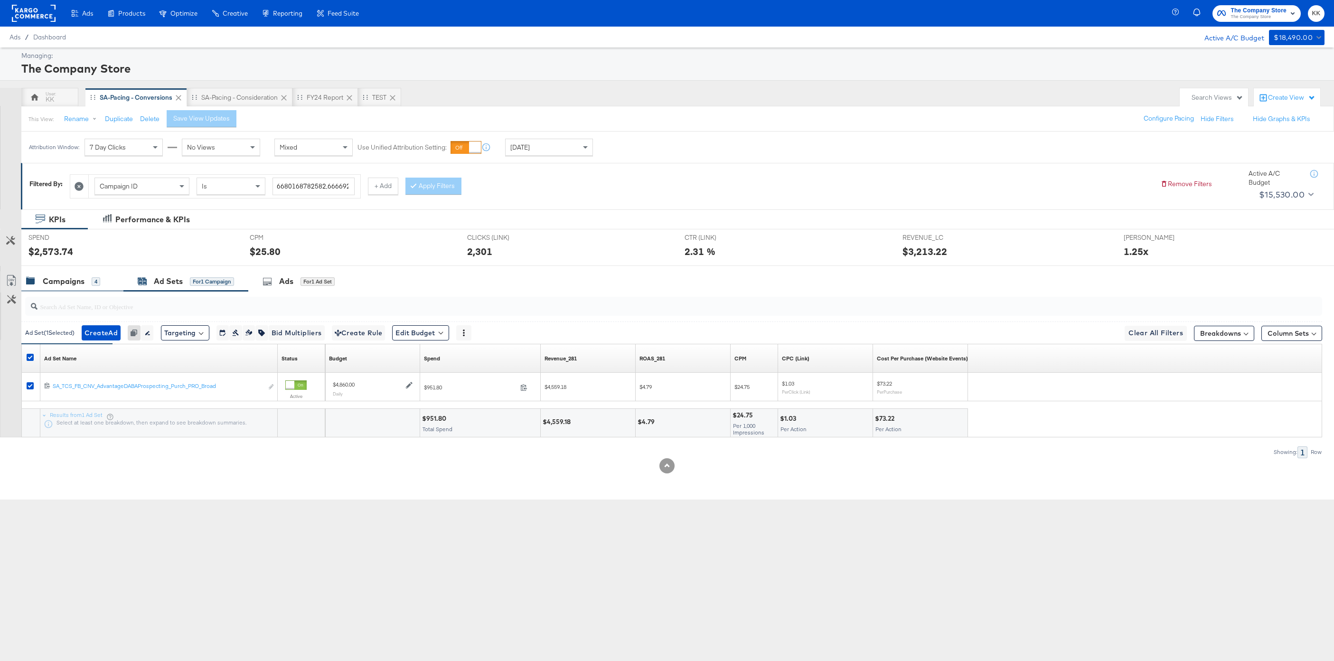
click at [85, 288] on div "Campaigns 4" at bounding box center [72, 281] width 102 height 20
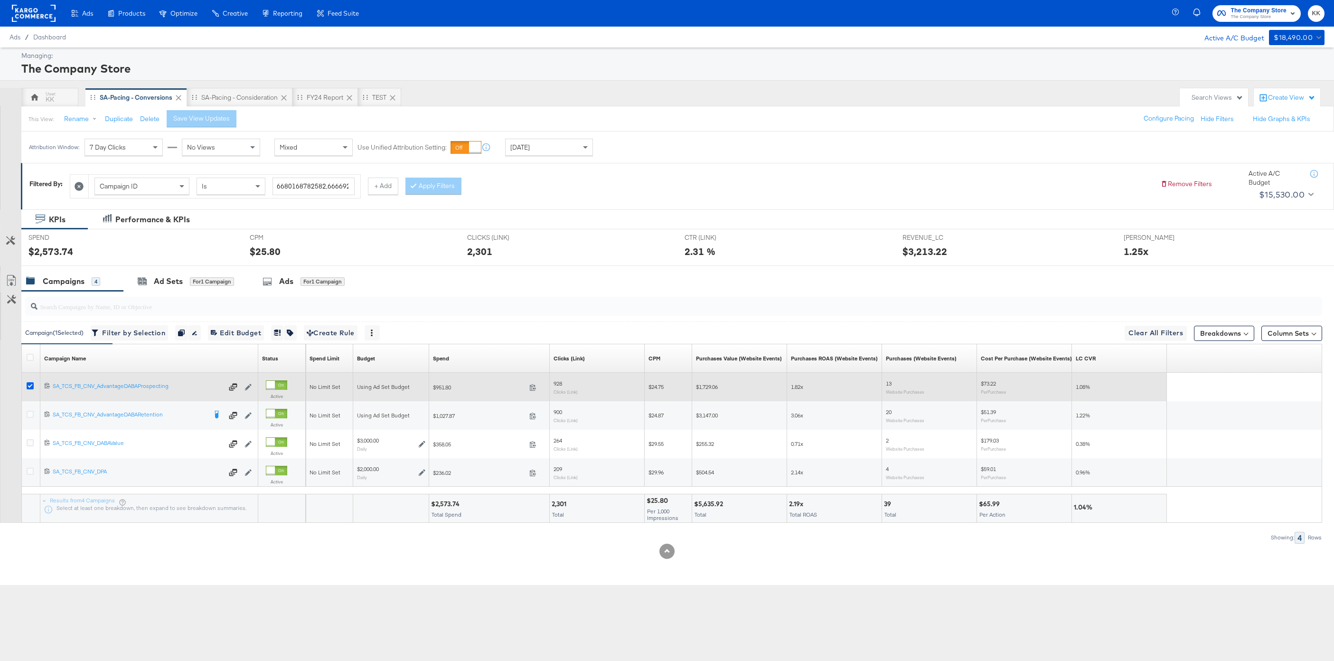
click at [29, 387] on icon at bounding box center [30, 385] width 7 height 7
click at [0, 0] on input "checkbox" at bounding box center [0, 0] width 0 height 0
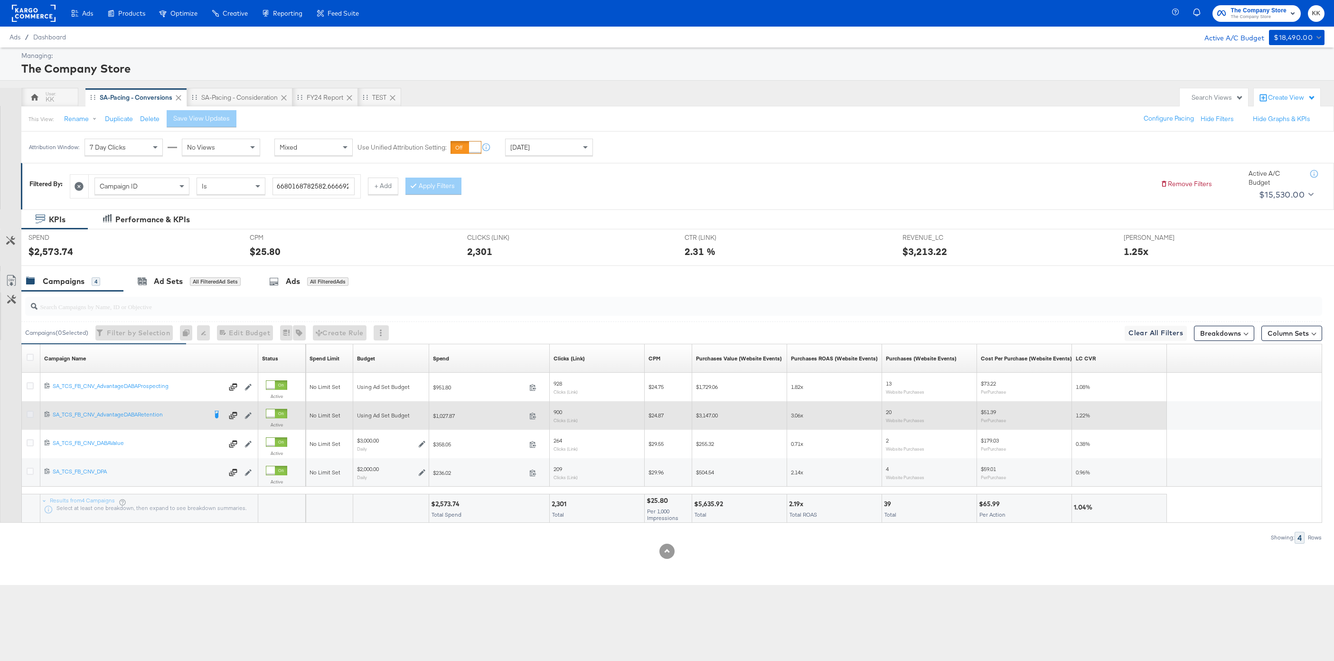
click at [29, 417] on icon at bounding box center [30, 414] width 7 height 7
click at [0, 0] on input "checkbox" at bounding box center [0, 0] width 0 height 0
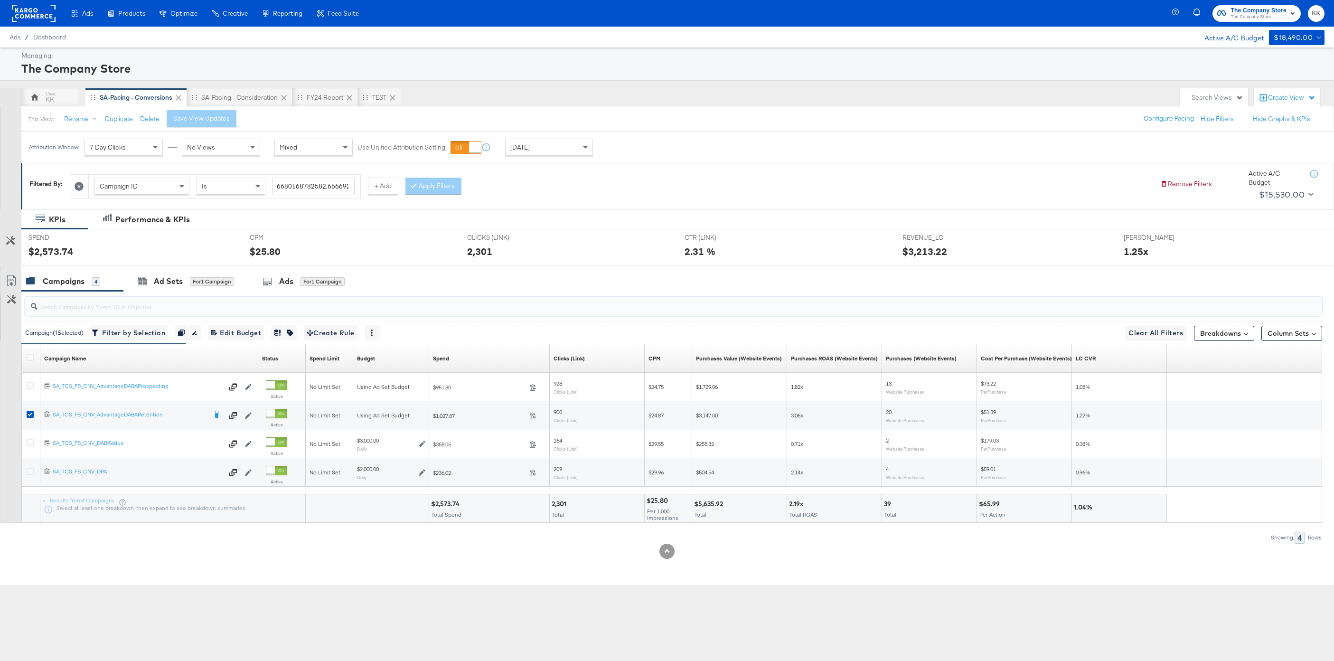
click at [156, 296] on input "search" at bounding box center [619, 302] width 1163 height 19
click at [156, 290] on div "Ad Sets for 1 Campaign" at bounding box center [185, 281] width 125 height 20
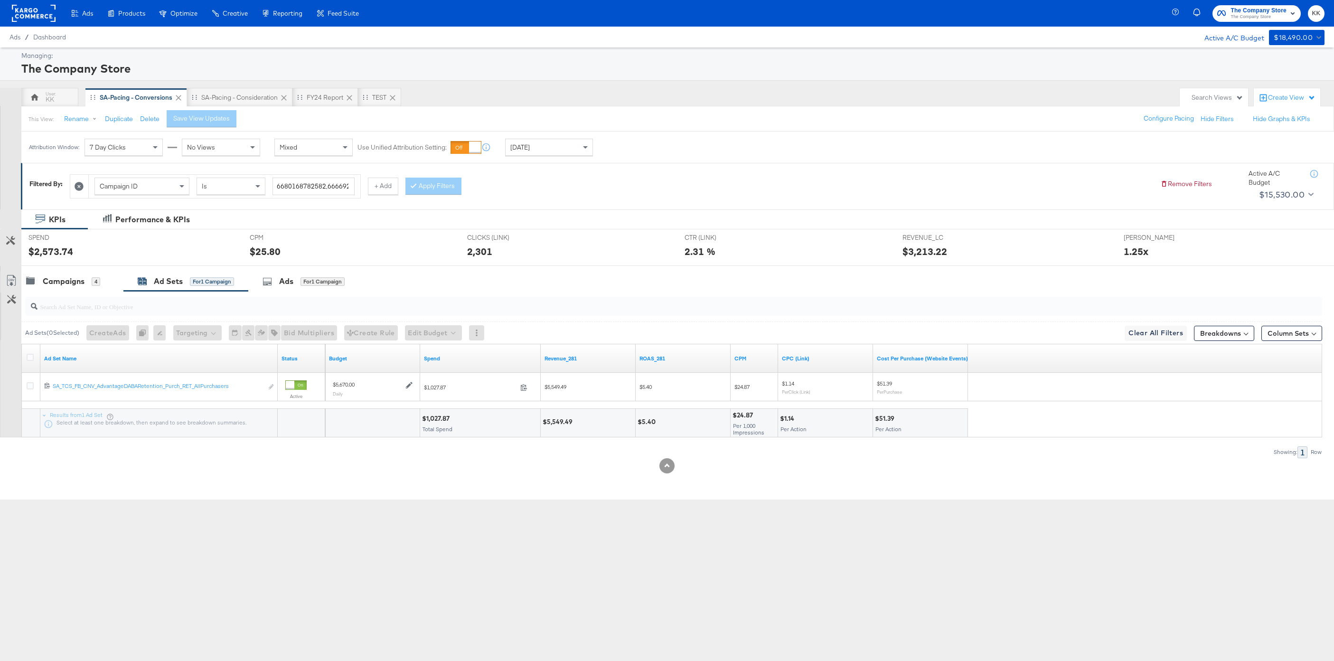
click at [24, 354] on div at bounding box center [32, 358] width 18 height 17
click at [30, 357] on icon at bounding box center [30, 357] width 7 height 7
click at [0, 0] on input "checkbox" at bounding box center [0, 0] width 0 height 0
click at [420, 336] on button "Edit Budget" at bounding box center [420, 332] width 57 height 15
click at [426, 355] on span "Edit Ad Set Budget" at bounding box center [424, 357] width 54 height 12
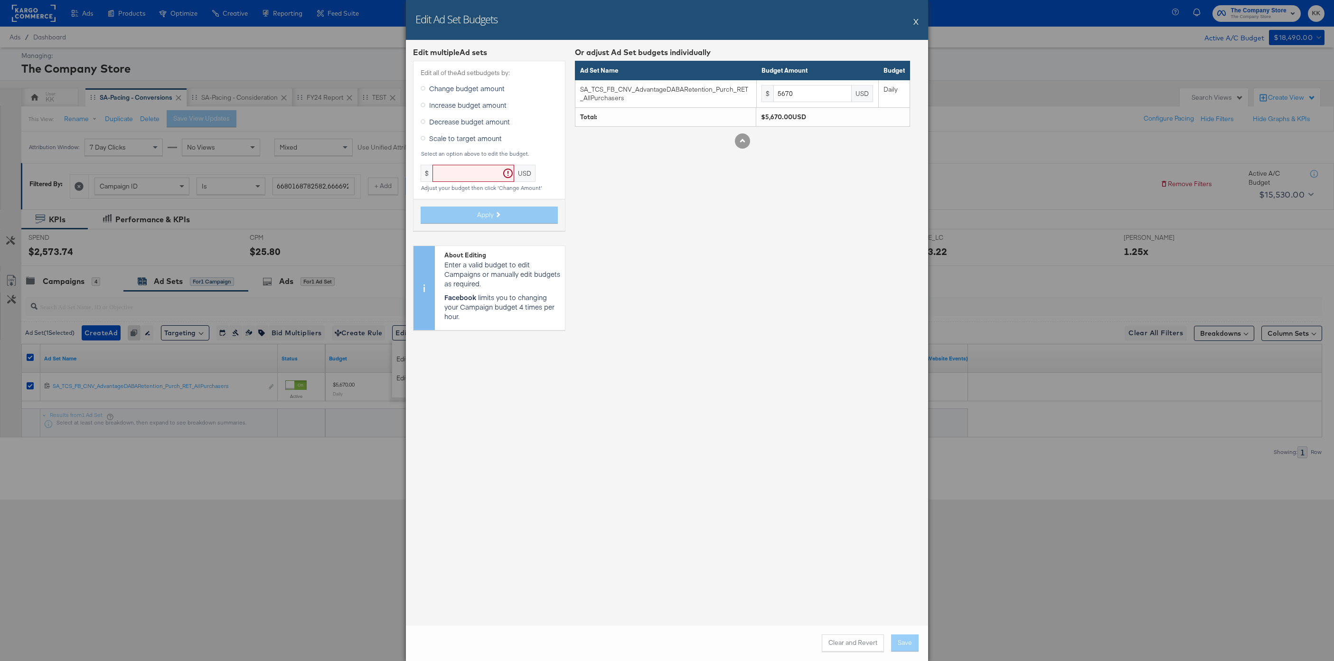
click at [442, 126] on label "Decrease budget amount" at bounding box center [467, 121] width 93 height 14
click at [0, 0] on input "Decrease budget amount" at bounding box center [0, 0] width 0 height 0
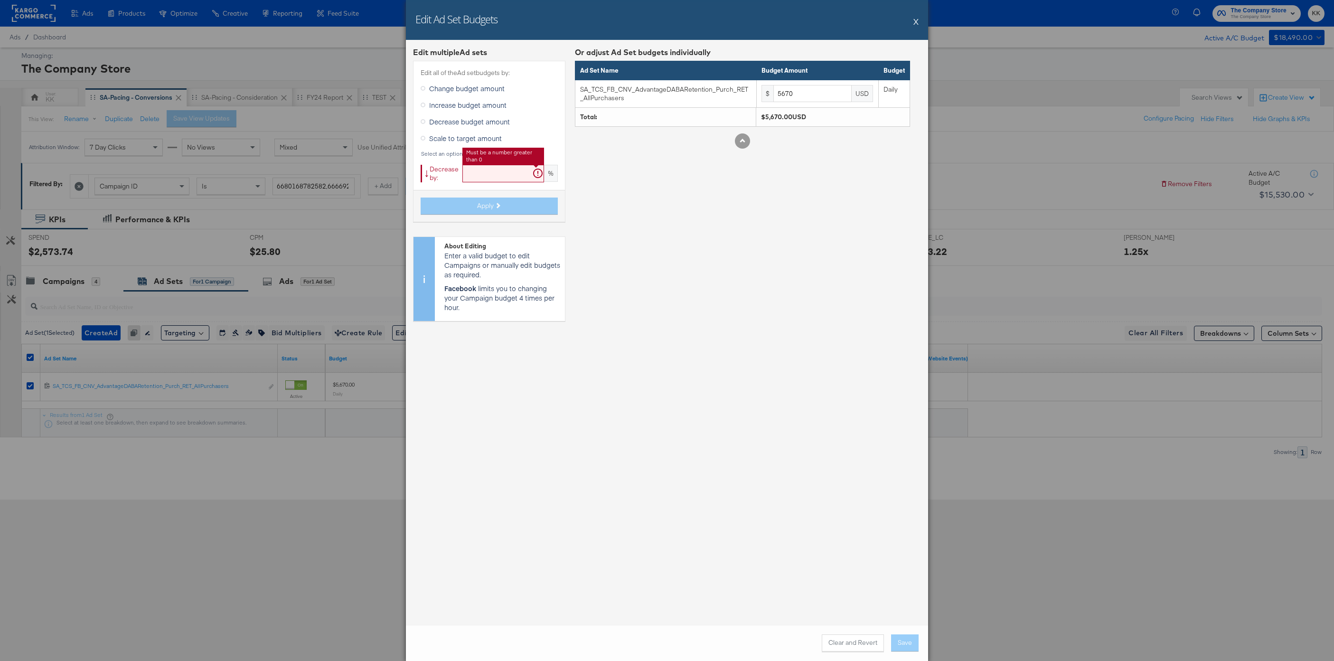
click at [486, 171] on input "text" at bounding box center [504, 174] width 82 height 18
type input "19"
click at [462, 208] on button "Apply" at bounding box center [489, 206] width 137 height 17
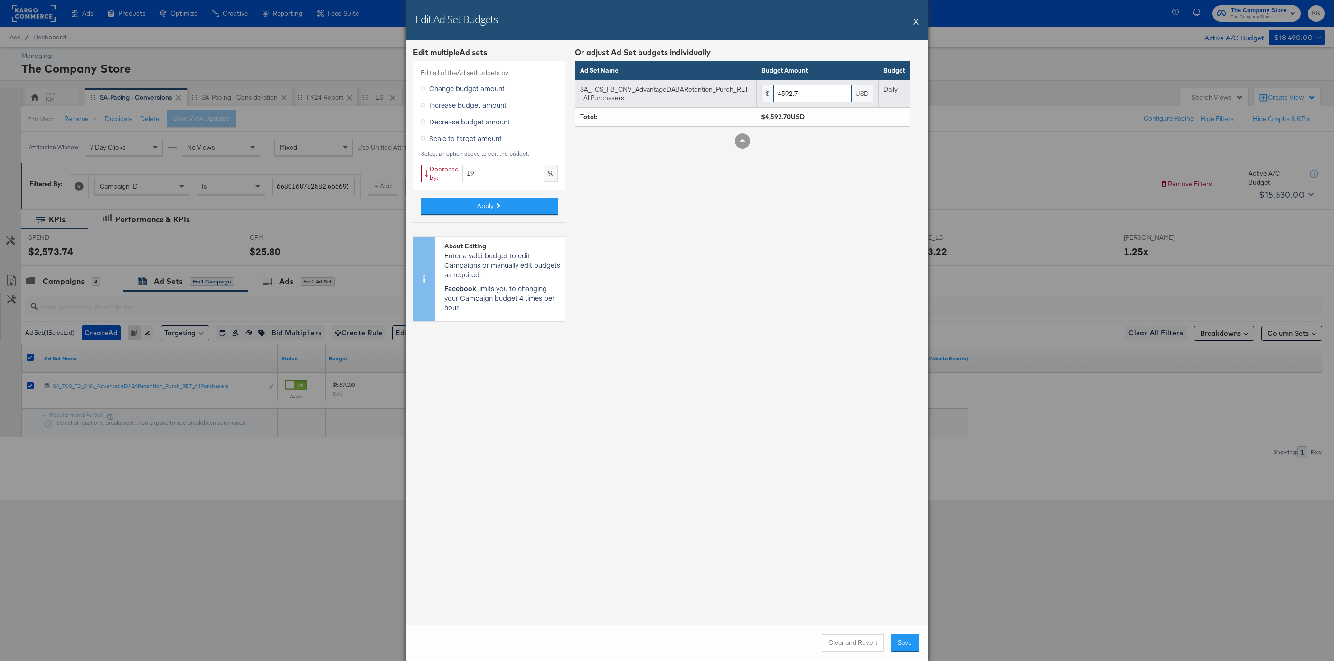
drag, startPoint x: 810, startPoint y: 98, endPoint x: 743, endPoint y: 92, distance: 67.3
click at [743, 92] on tr "SA_TCS_FB_CNV_AdvantageDABARetention_Purch_RET_AllPurchasers $ 4592.7 USD Daily" at bounding box center [743, 94] width 335 height 28
type input "4400"
click at [903, 495] on button "Save" at bounding box center [905, 642] width 28 height 17
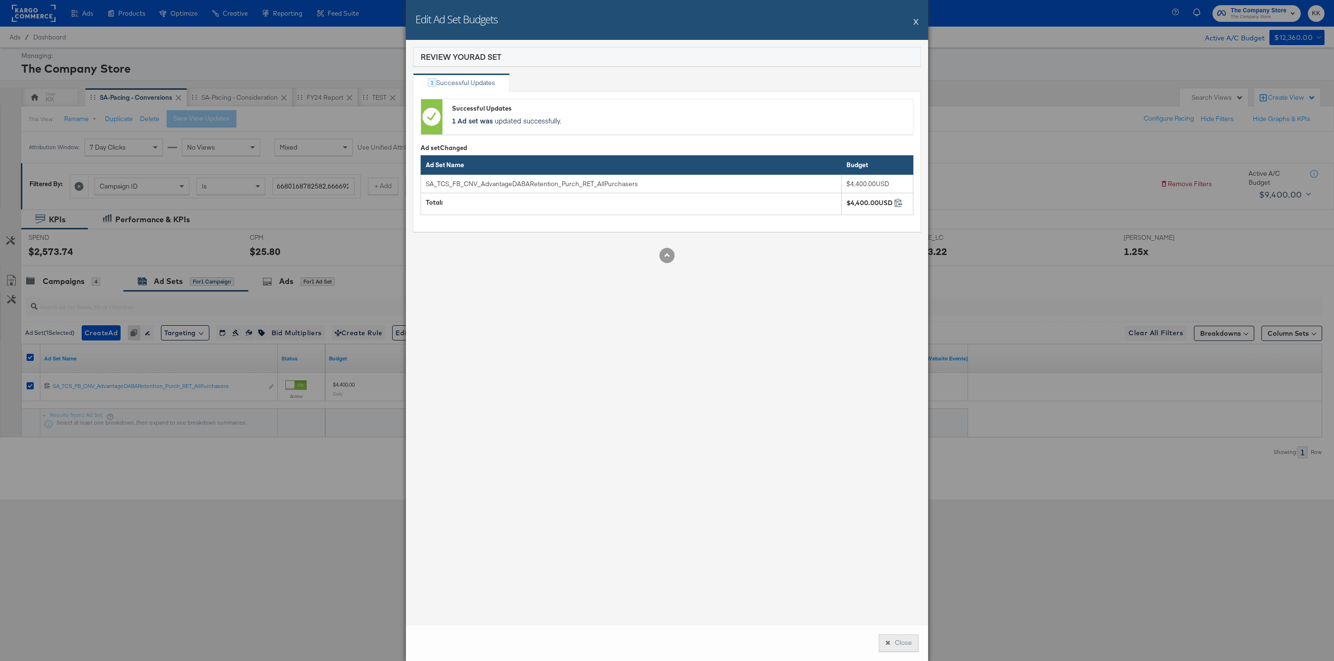
click at [889, 495] on icon at bounding box center [888, 643] width 5 height 6
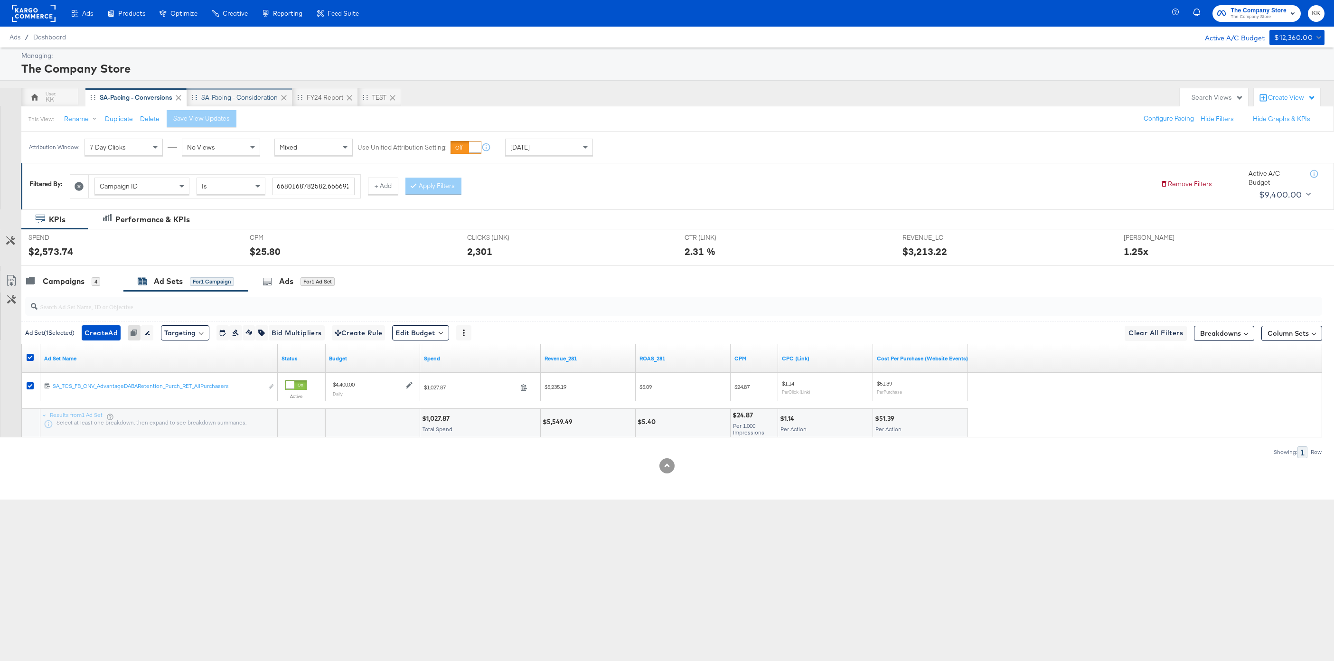
click at [241, 93] on div "SA-Pacing - Consideration" at bounding box center [239, 97] width 76 height 9
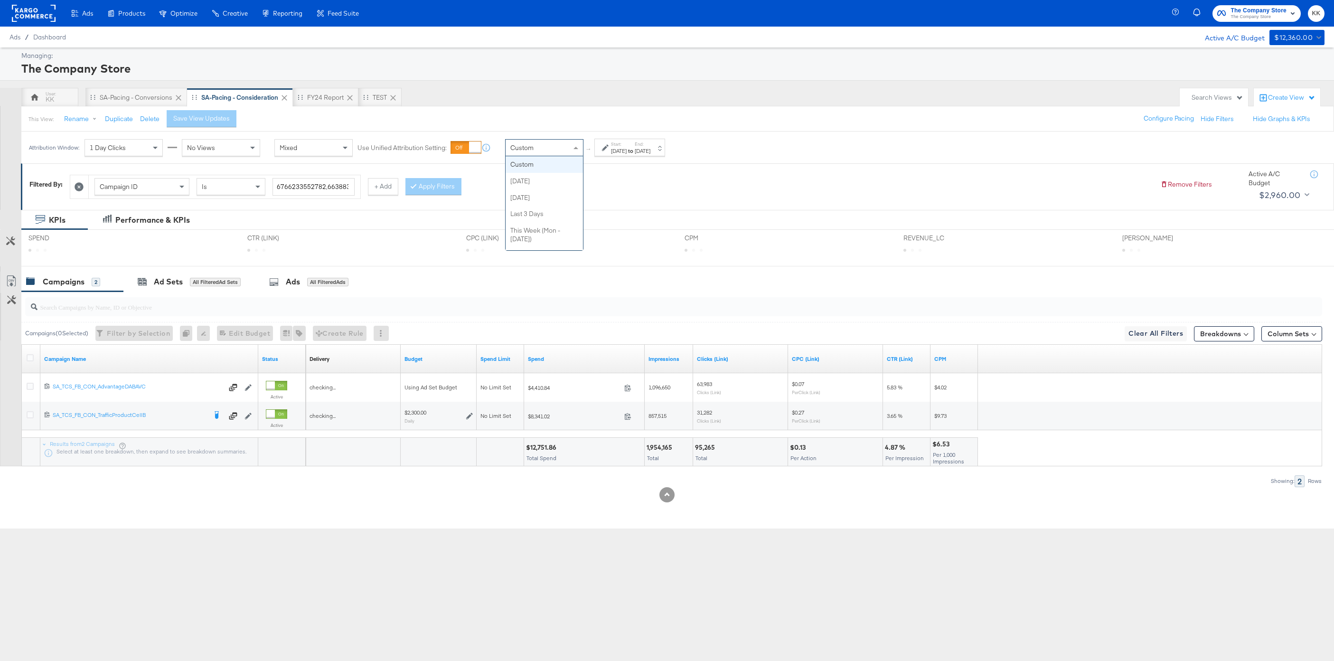
click at [568, 153] on div "Custom" at bounding box center [544, 148] width 77 height 16
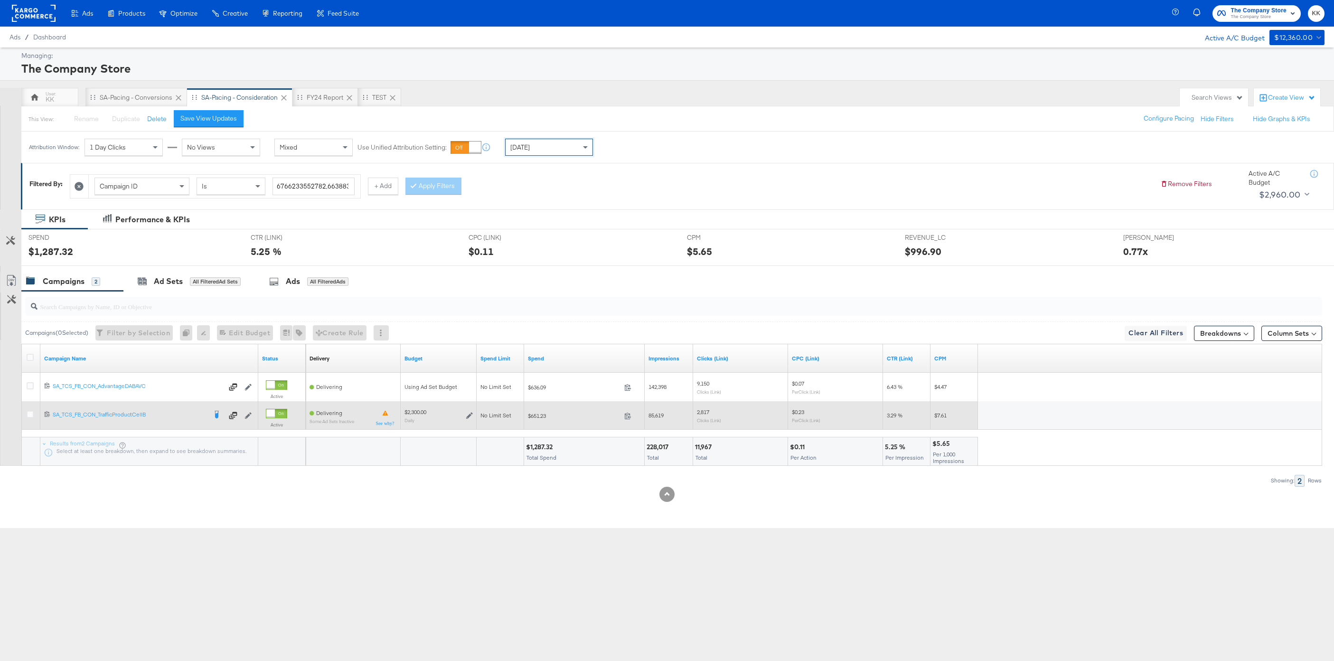
click at [23, 416] on div at bounding box center [32, 415] width 18 height 17
click at [30, 416] on icon at bounding box center [30, 414] width 7 height 7
click at [0, 0] on input "checkbox" at bounding box center [0, 0] width 0 height 0
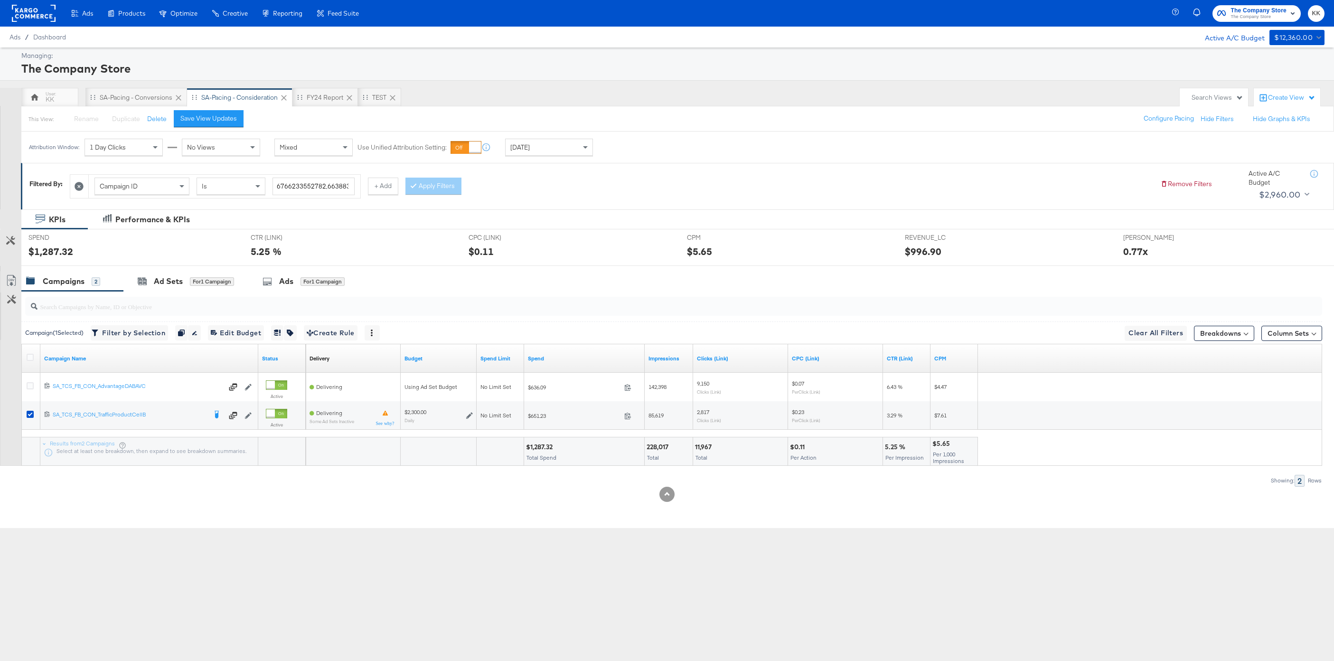
click at [185, 265] on div "SPEND SPEND $1,287.32" at bounding box center [132, 247] width 222 height 36
click at [185, 276] on div "Ad Sets for 1 Campaign" at bounding box center [186, 281] width 96 height 11
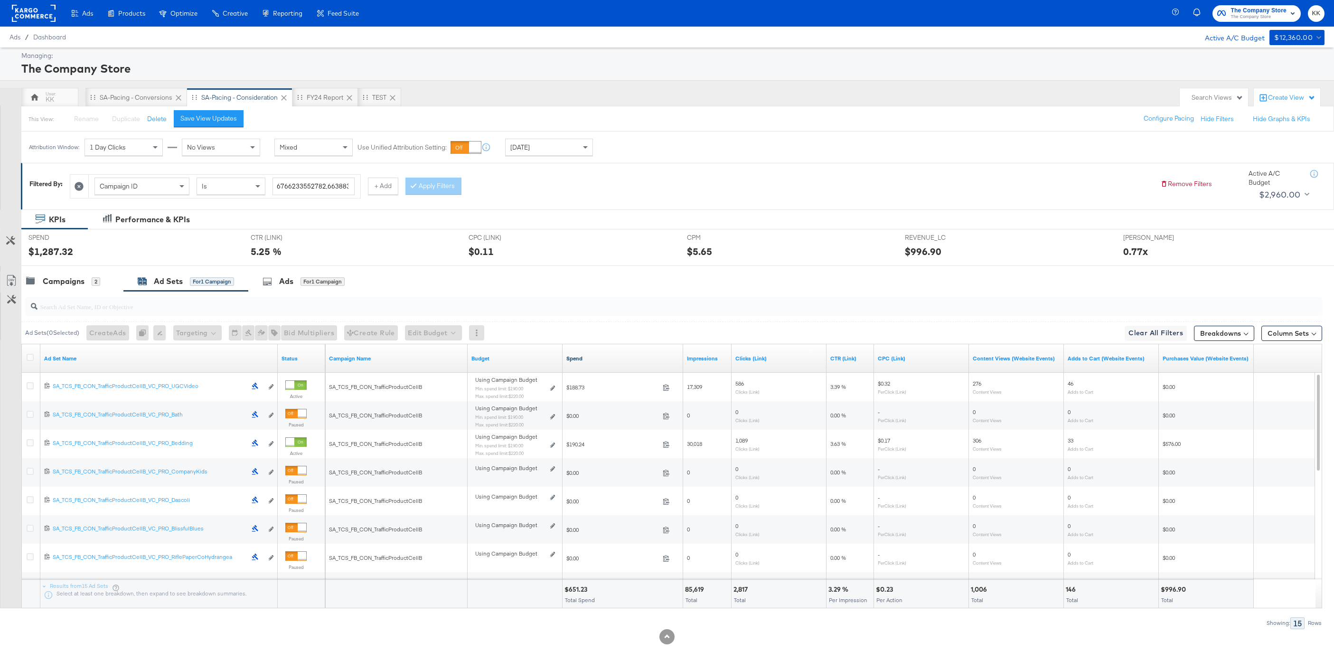
click at [579, 358] on link "Spend" at bounding box center [623, 359] width 113 height 8
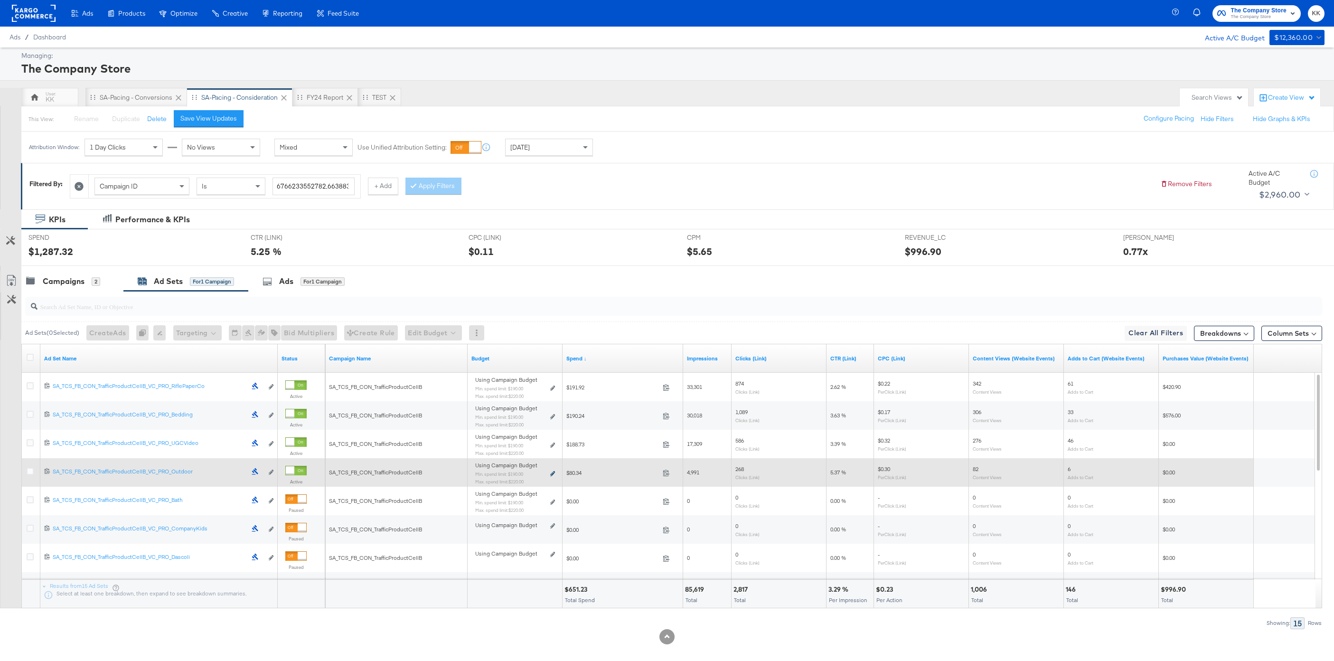
click at [553, 474] on icon at bounding box center [552, 473] width 5 height 5
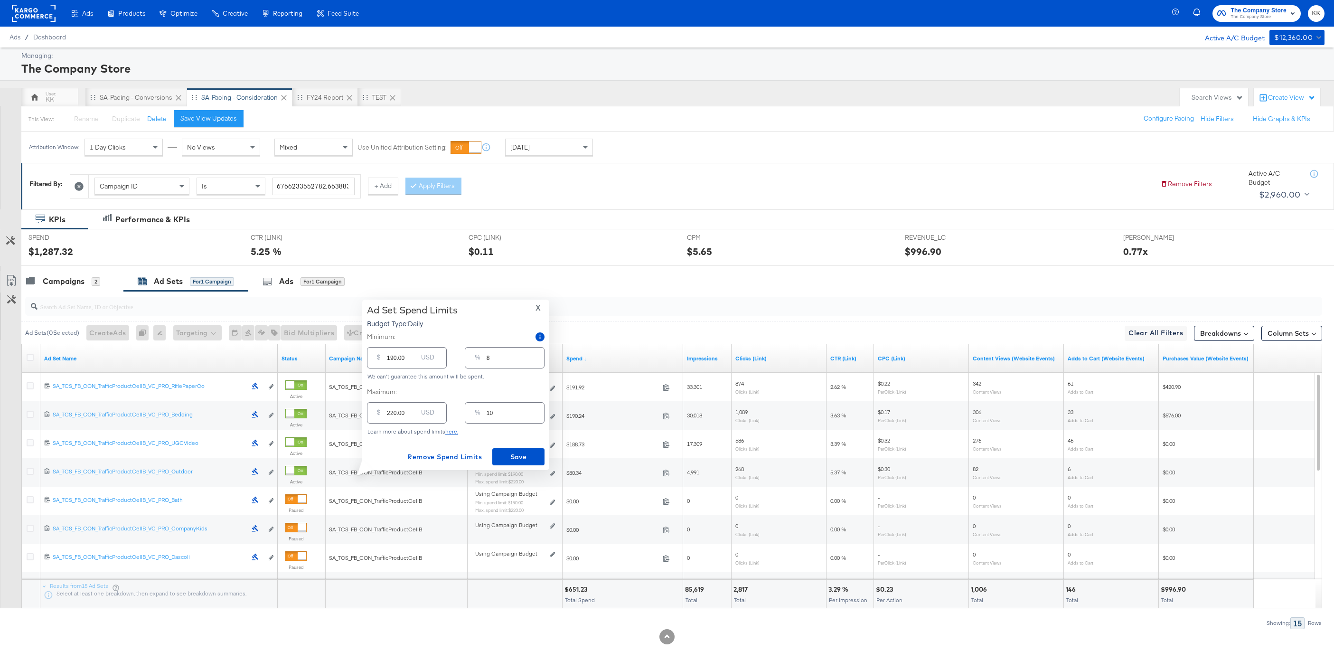
click at [394, 359] on input "190.00" at bounding box center [402, 354] width 30 height 20
click at [536, 309] on span "X" at bounding box center [538, 307] width 5 height 13
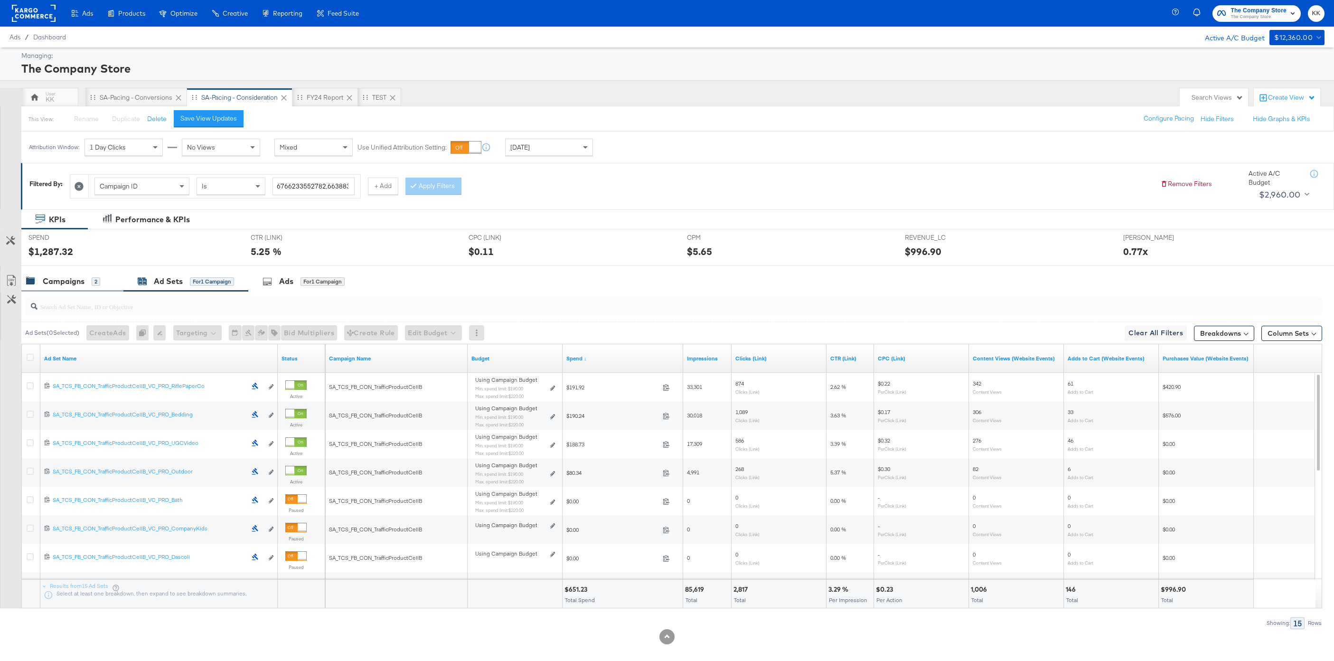
click at [51, 287] on div "Campaigns 2" at bounding box center [72, 281] width 102 height 20
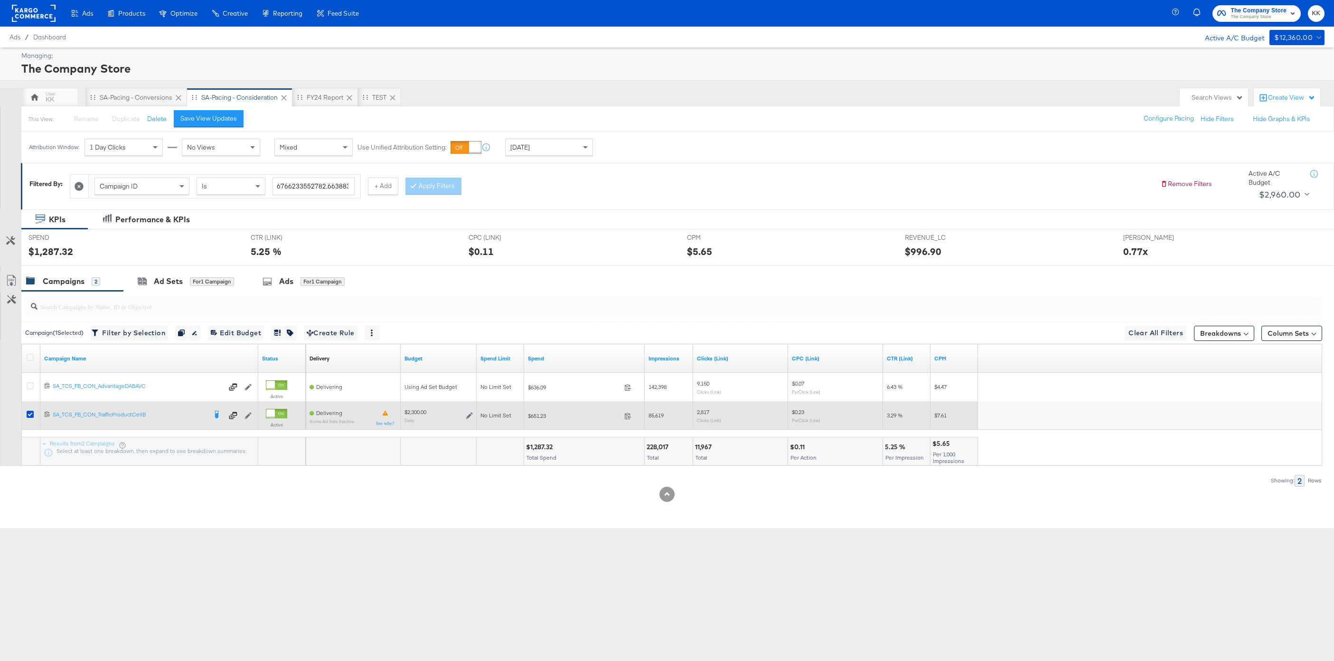
click at [469, 416] on icon at bounding box center [469, 415] width 7 height 7
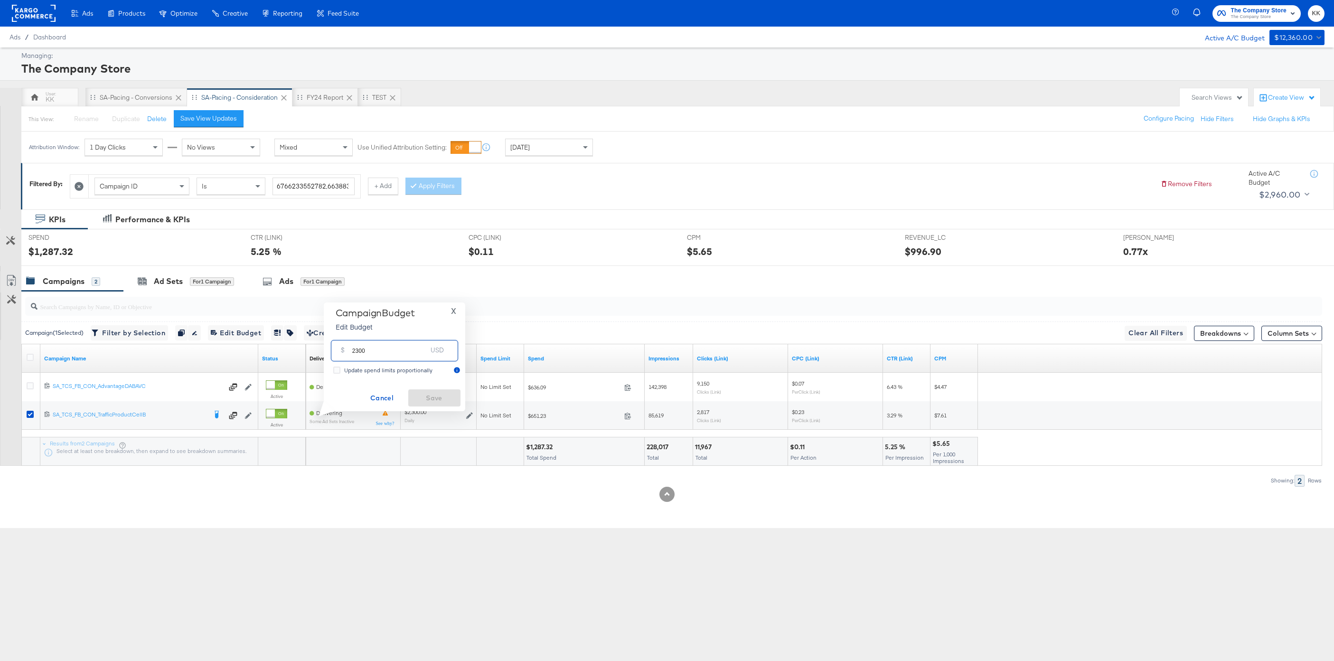
click at [358, 351] on input "2300" at bounding box center [389, 347] width 75 height 20
type input "2800"
click at [433, 396] on span "Save" at bounding box center [434, 398] width 45 height 12
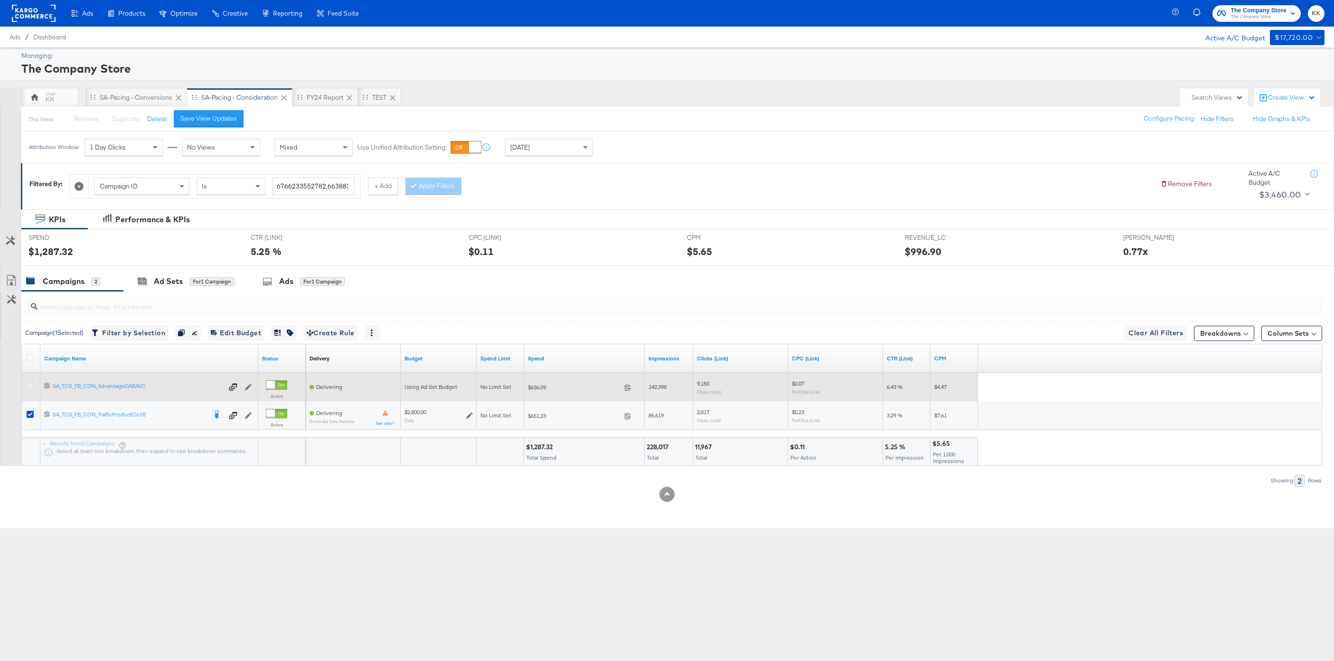
click at [31, 386] on icon at bounding box center [30, 385] width 7 height 7
click at [0, 0] on input "checkbox" at bounding box center [0, 0] width 0 height 0
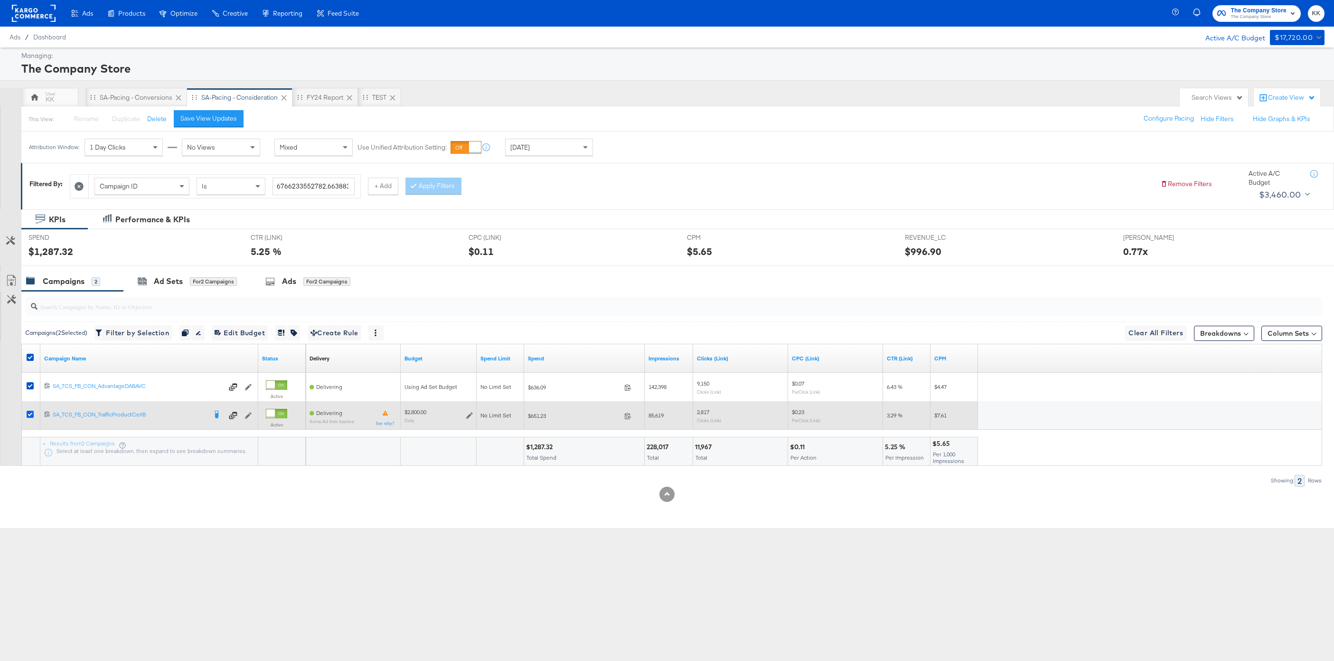
click at [31, 417] on icon at bounding box center [30, 414] width 7 height 7
click at [0, 0] on input "checkbox" at bounding box center [0, 0] width 0 height 0
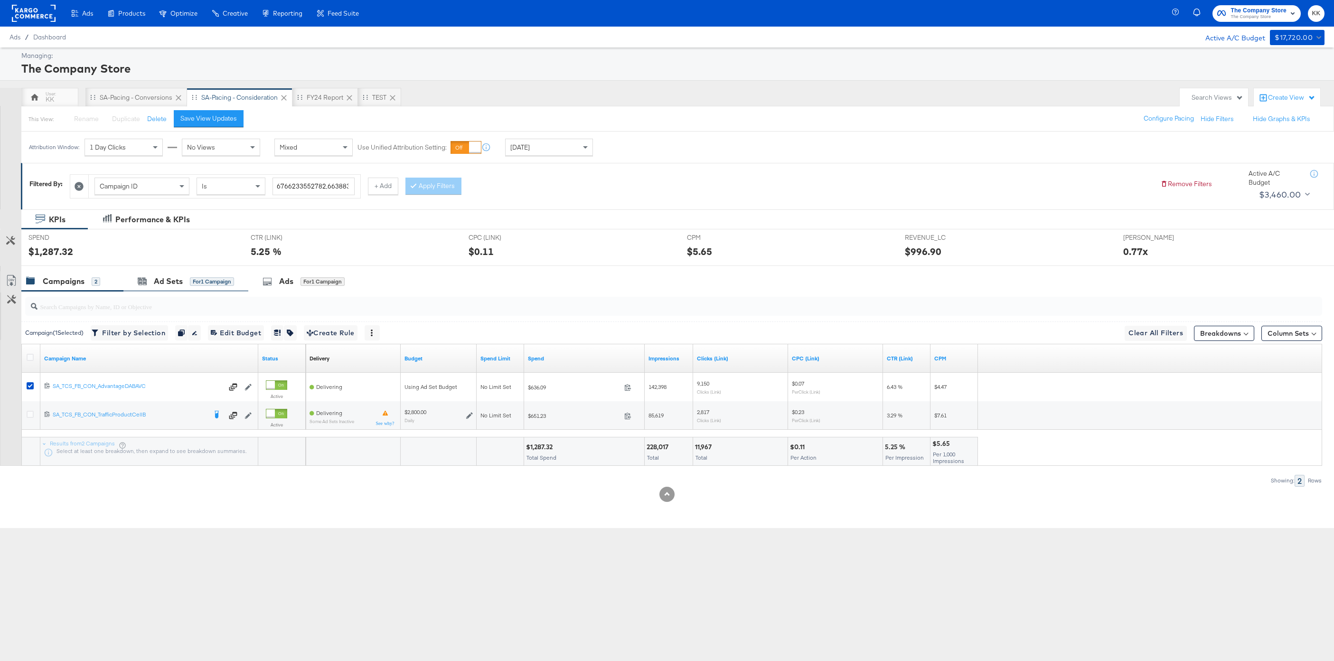
click at [177, 289] on div "Ad Sets for 1 Campaign" at bounding box center [185, 281] width 125 height 20
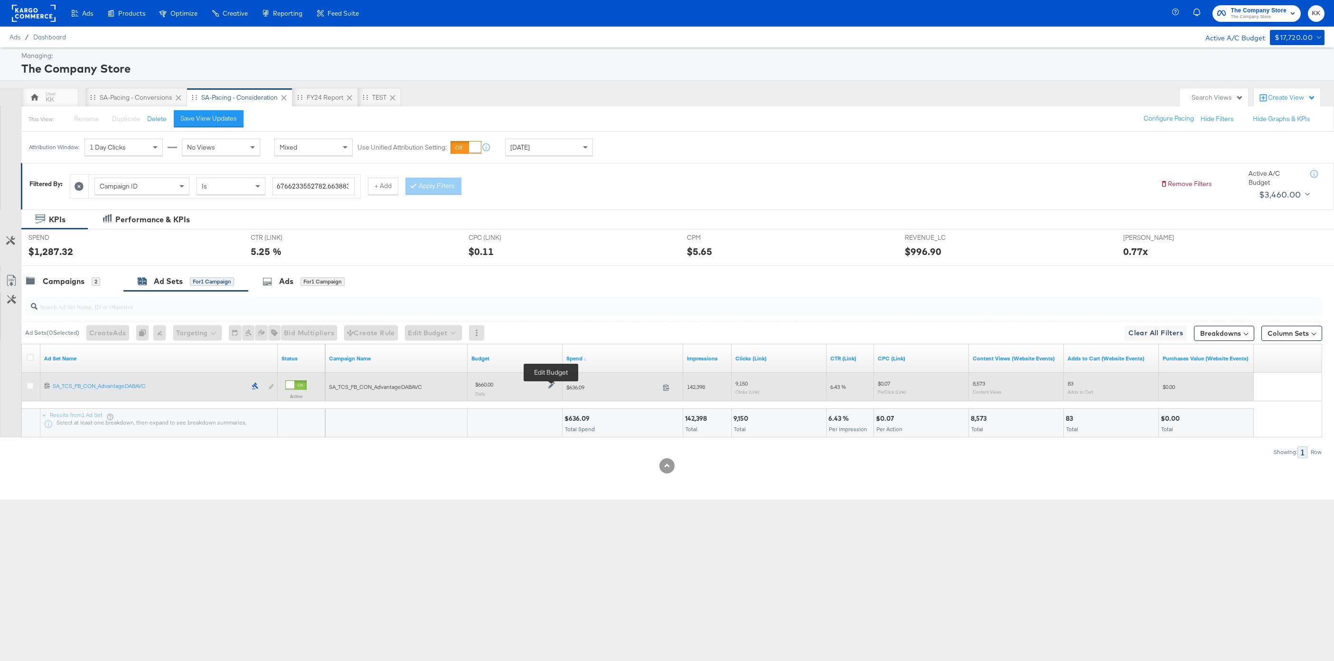
click at [550, 387] on icon at bounding box center [551, 385] width 7 height 7
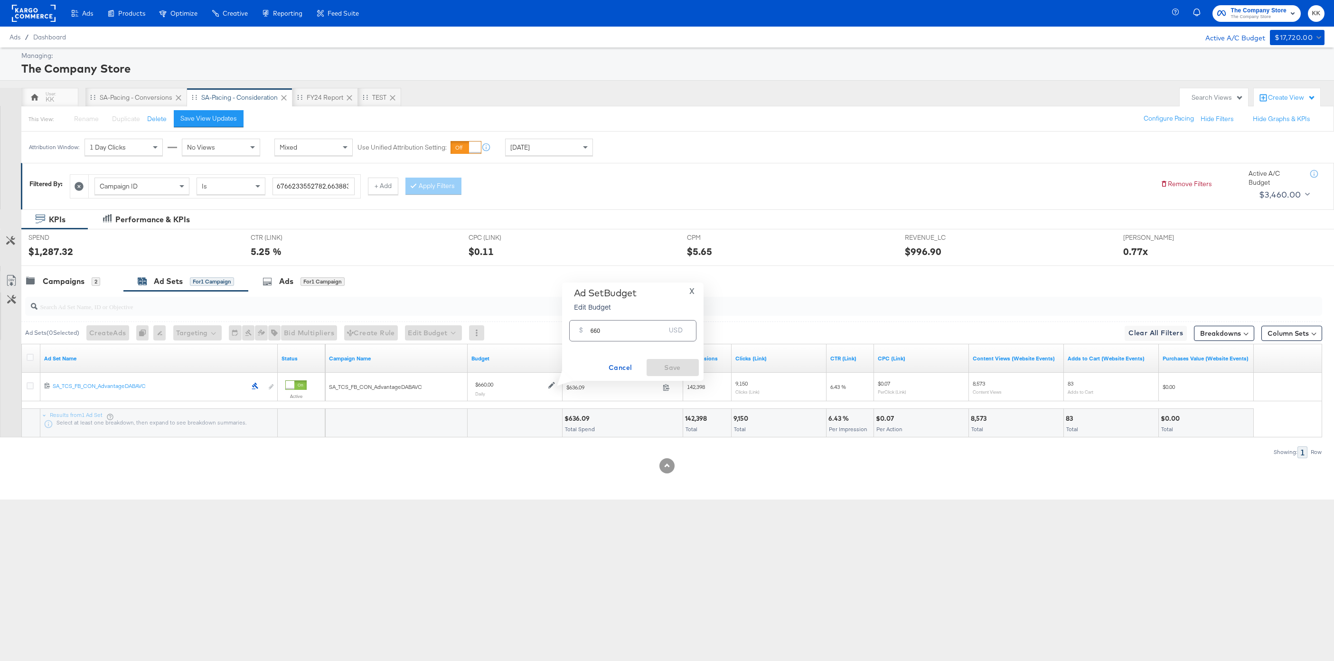
click at [595, 330] on input "660" at bounding box center [628, 327] width 75 height 20
type input "860"
click at [684, 364] on span "Save" at bounding box center [673, 368] width 45 height 12
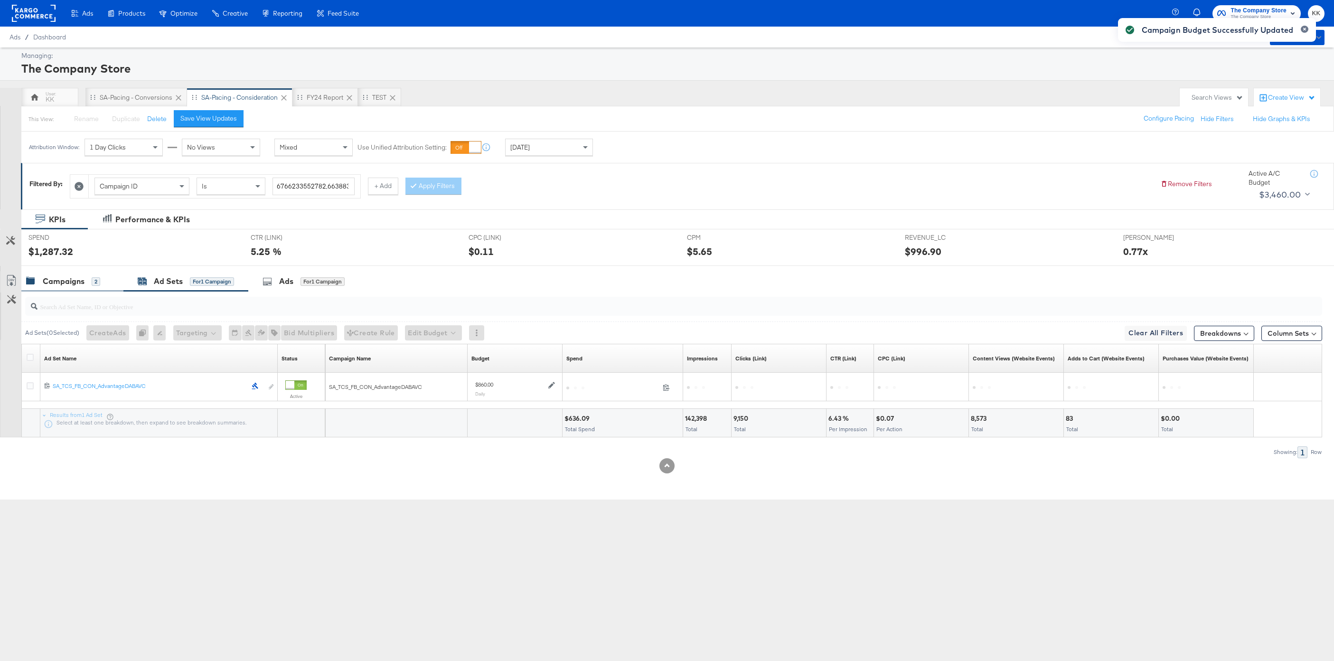
click at [75, 280] on div "Campaigns" at bounding box center [64, 281] width 42 height 11
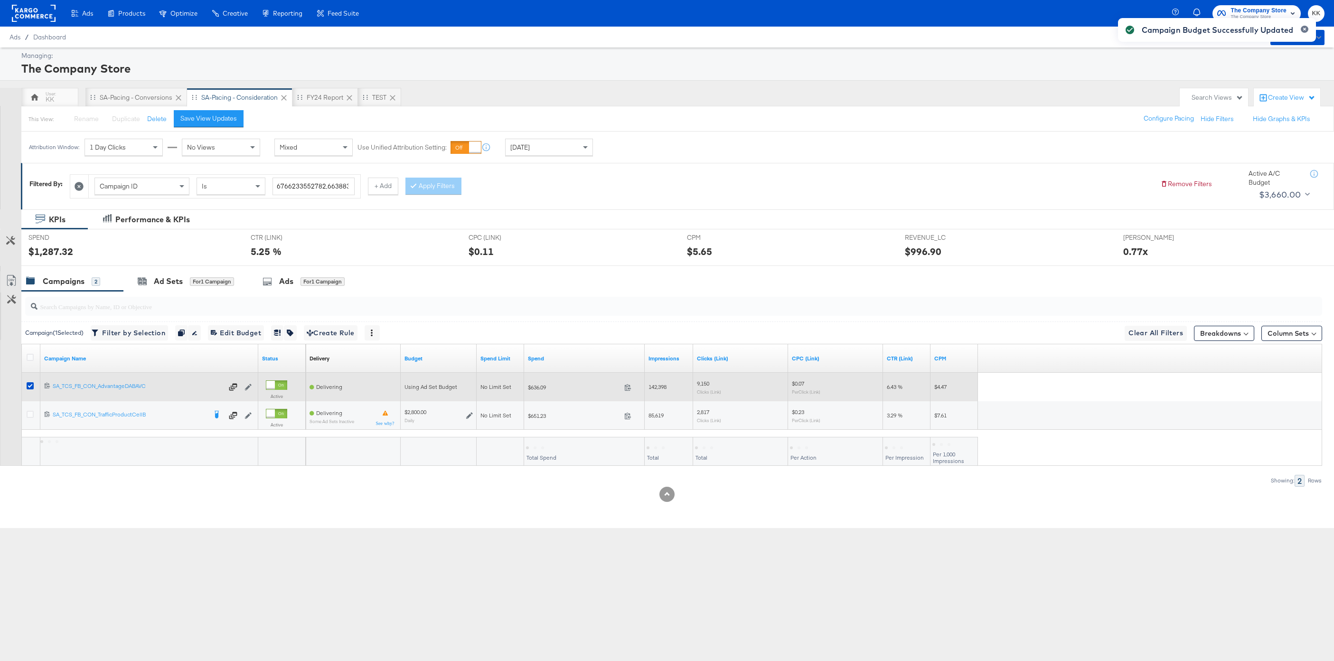
click at [23, 389] on div at bounding box center [32, 386] width 18 height 17
click at [28, 387] on icon at bounding box center [30, 385] width 7 height 7
click at [0, 0] on input "checkbox" at bounding box center [0, 0] width 0 height 0
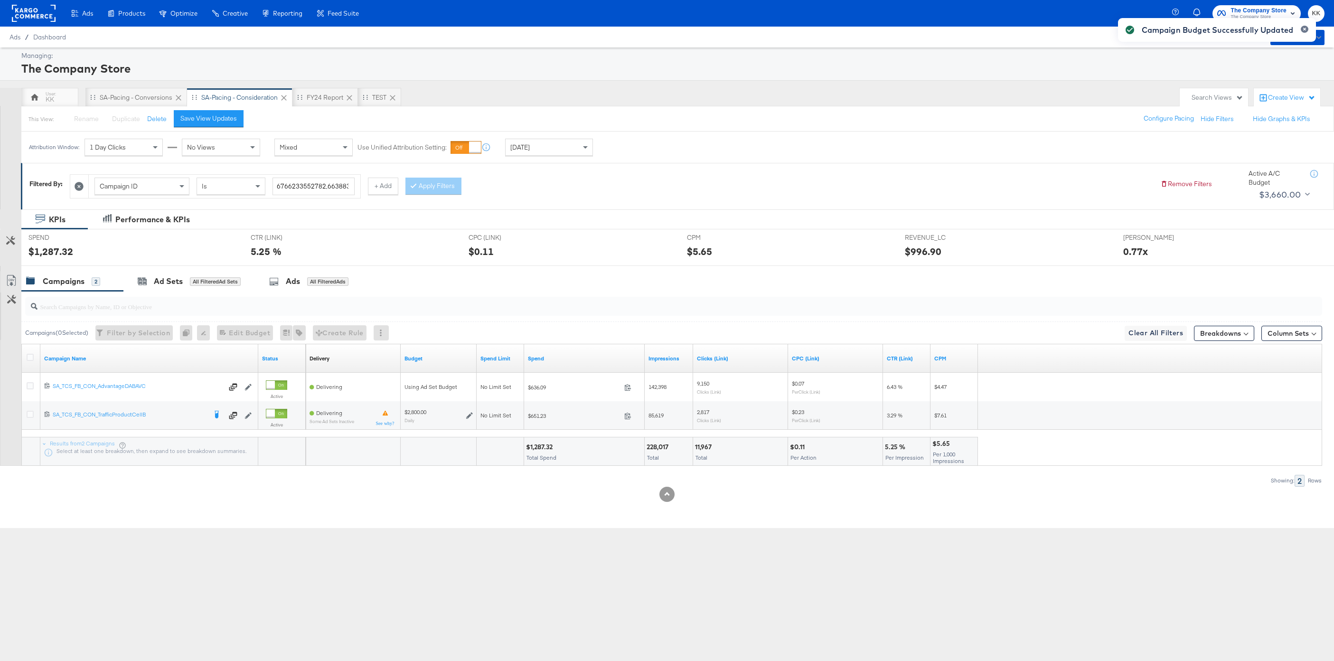
click at [134, 495] on div "Ads Products Optimize Creative Reporting Feed Suite The Company Store The Compa…" at bounding box center [667, 330] width 1334 height 661
click at [116, 101] on div "SA-Pacing - Conversions" at bounding box center [136, 97] width 73 height 9
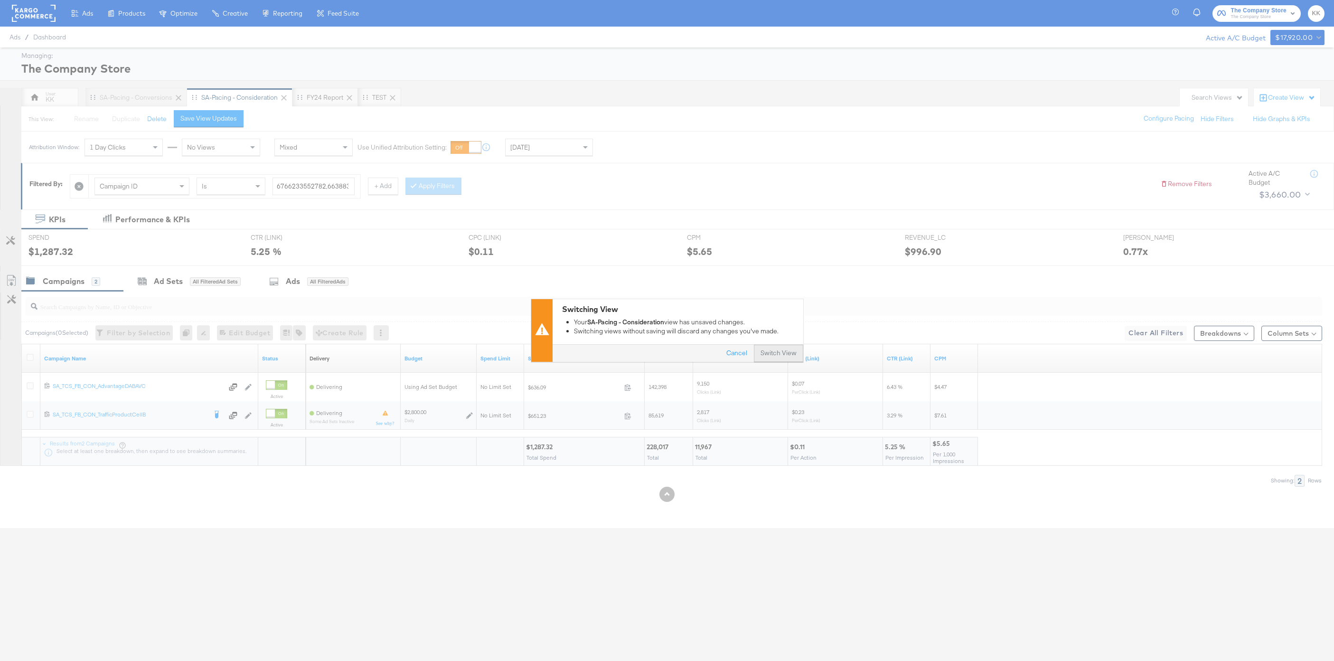
click at [788, 355] on button "Switch View" at bounding box center [778, 353] width 49 height 17
